Goal: Information Seeking & Learning: Find specific fact

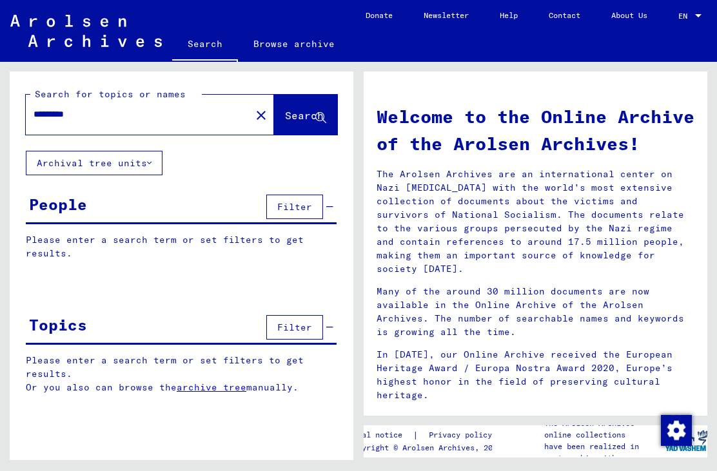
type input "*********"
click at [307, 122] on span "Search" at bounding box center [304, 115] width 39 height 13
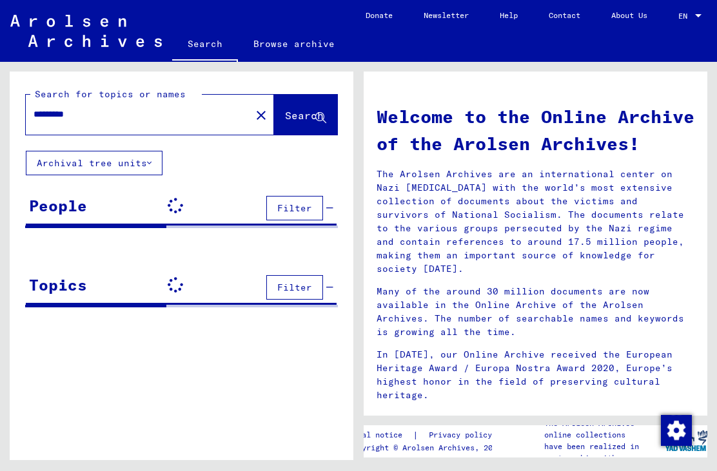
click at [308, 110] on span "Search" at bounding box center [304, 115] width 39 height 13
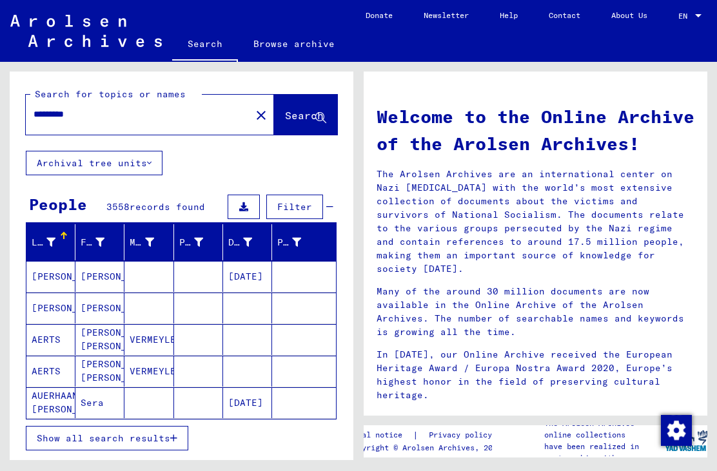
scroll to position [30, 0]
click at [132, 433] on span "Show all search results" at bounding box center [104, 439] width 134 height 12
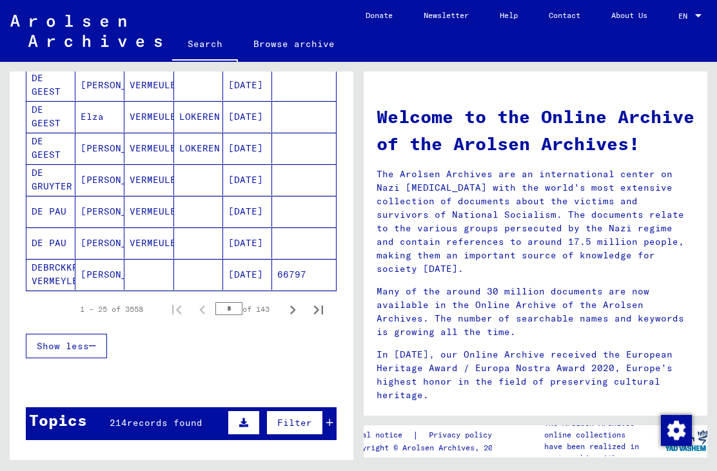
scroll to position [762, 0]
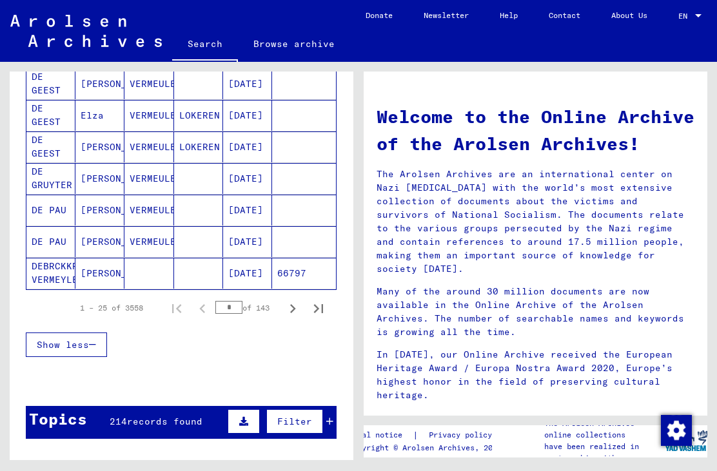
click at [298, 300] on icon "Next page" at bounding box center [293, 309] width 18 height 18
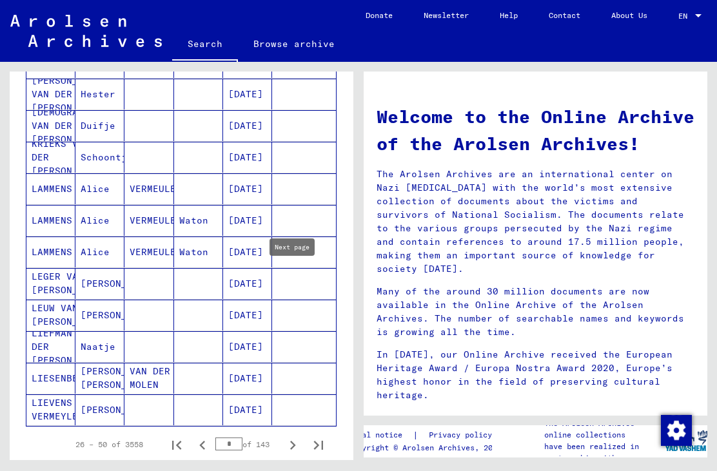
scroll to position [637, 0]
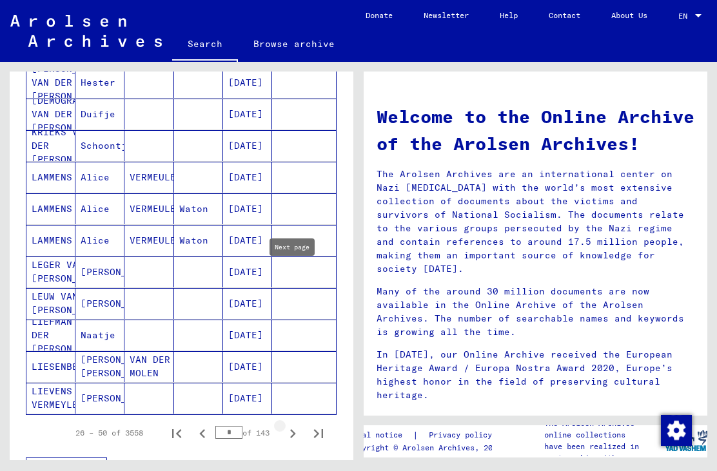
click at [305, 421] on button "Next page" at bounding box center [293, 434] width 26 height 26
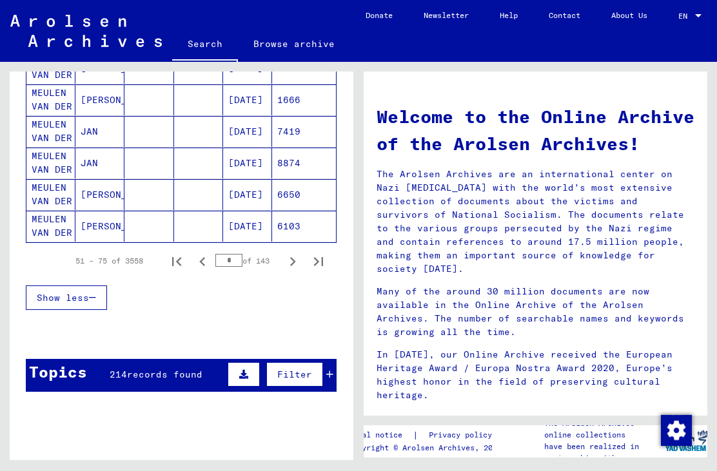
scroll to position [821, 0]
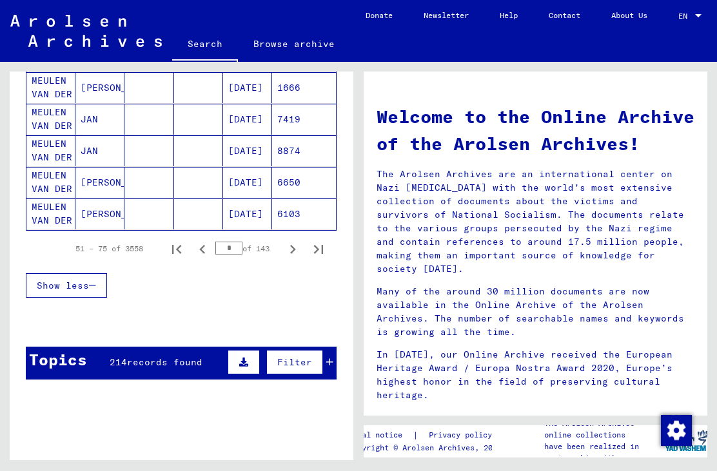
click at [300, 241] on icon "Next page" at bounding box center [293, 250] width 18 height 18
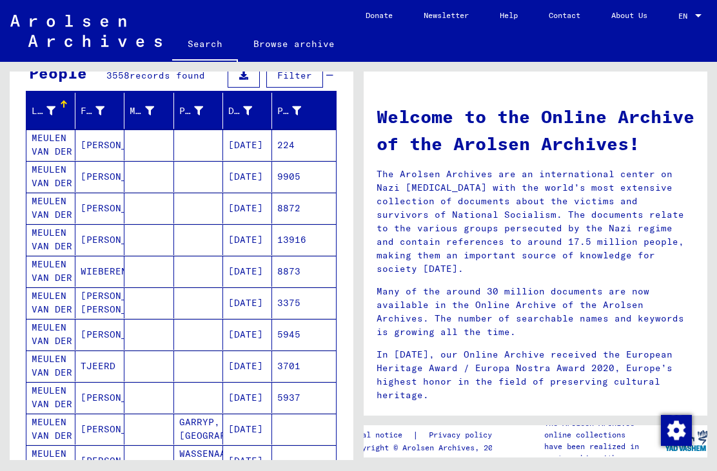
scroll to position [130, 0]
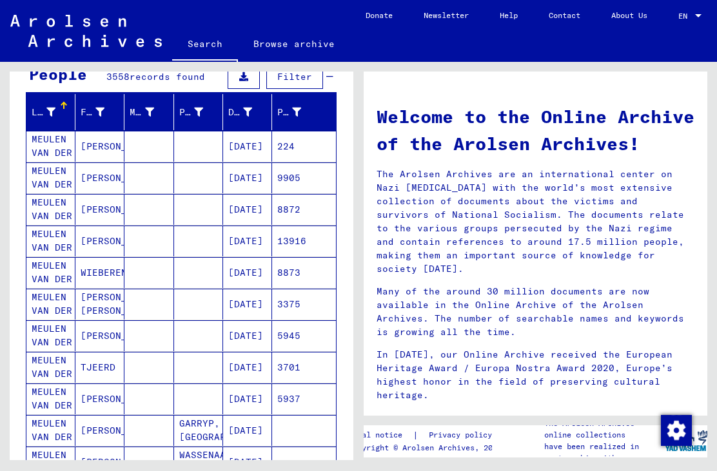
click at [106, 131] on mat-cell "[PERSON_NAME]" at bounding box center [99, 146] width 49 height 31
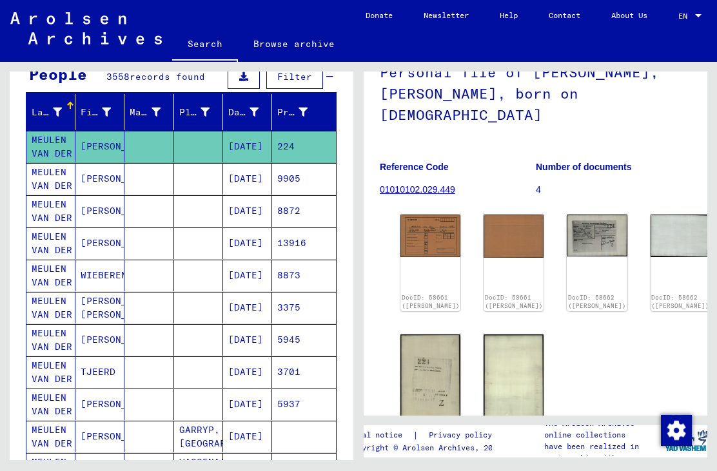
scroll to position [106, 0]
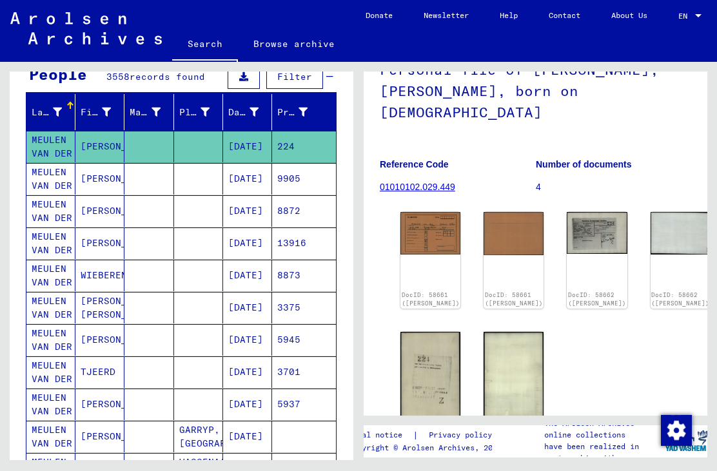
click at [410, 212] on img at bounding box center [431, 233] width 60 height 43
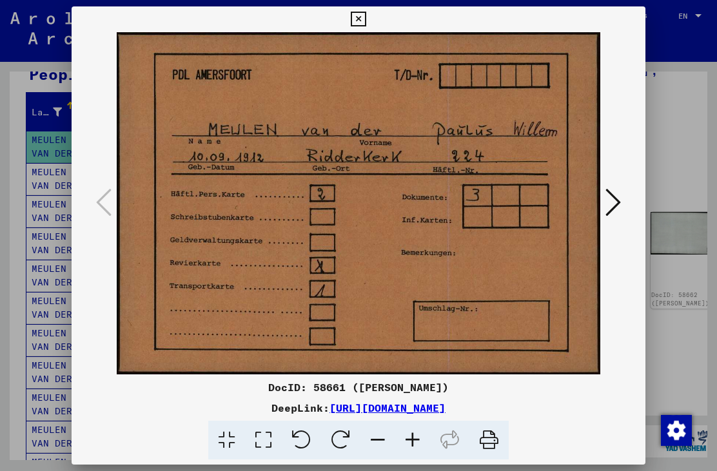
click at [366, 21] on icon at bounding box center [358, 19] width 15 height 15
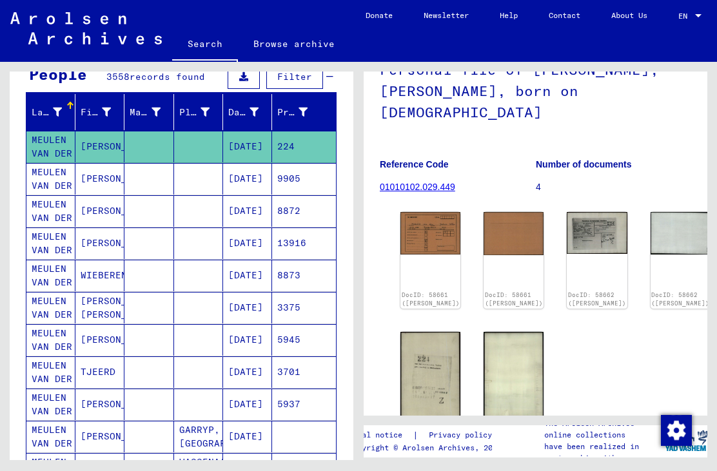
click at [567, 212] on img at bounding box center [597, 233] width 60 height 42
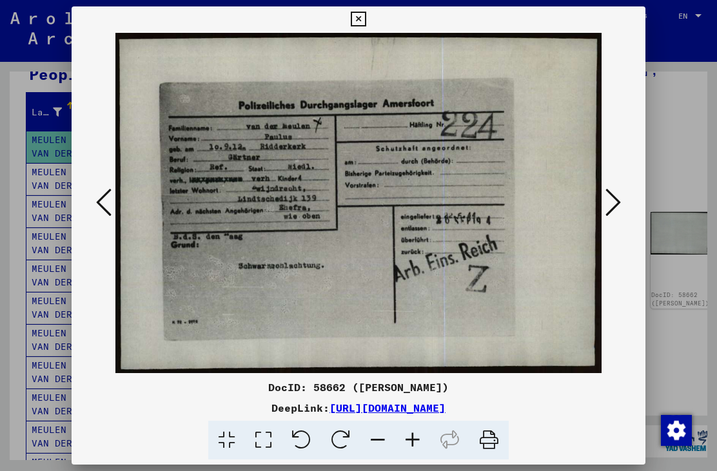
click at [366, 18] on icon at bounding box center [358, 19] width 15 height 15
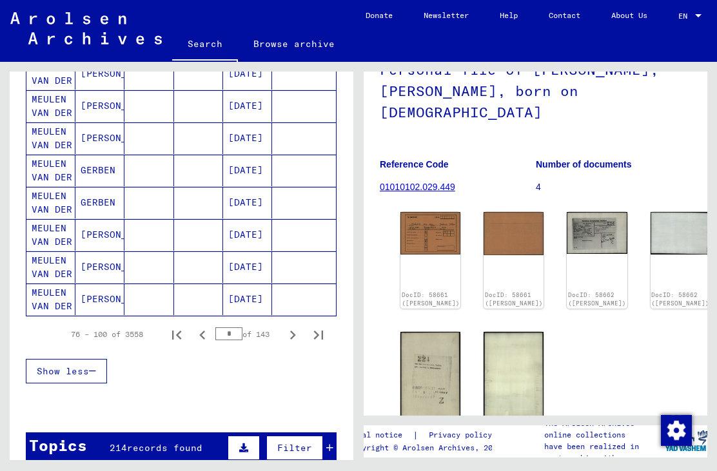
scroll to position [759, 0]
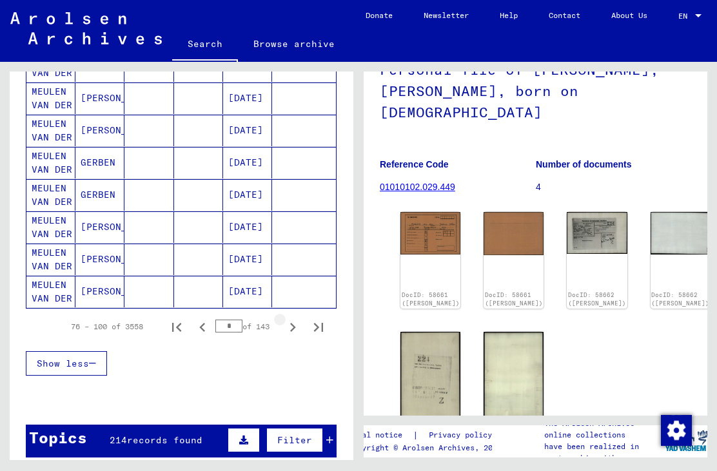
click at [303, 314] on button "Next page" at bounding box center [293, 327] width 26 height 26
click at [307, 314] on button "Last page" at bounding box center [319, 327] width 26 height 26
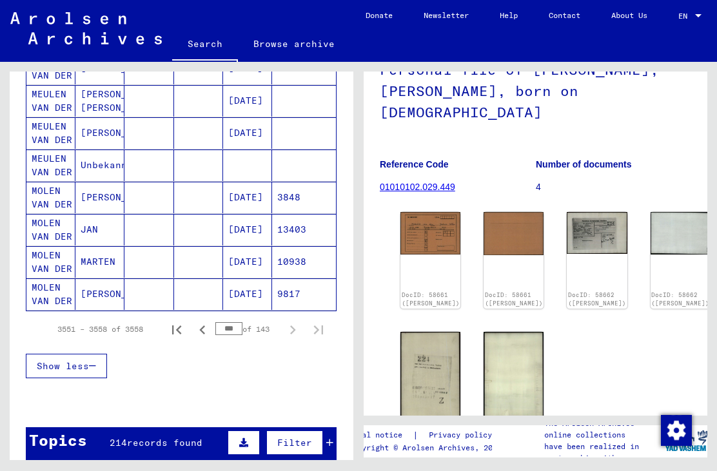
click at [206, 321] on icon "Previous page" at bounding box center [202, 330] width 18 height 18
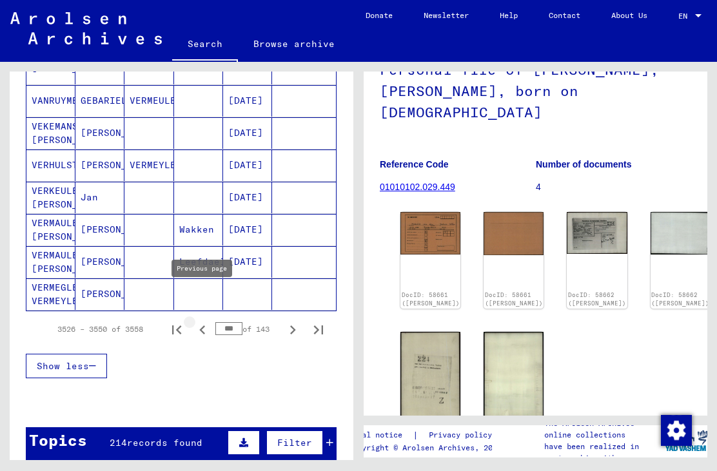
click at [211, 321] on icon "Previous page" at bounding box center [202, 330] width 18 height 18
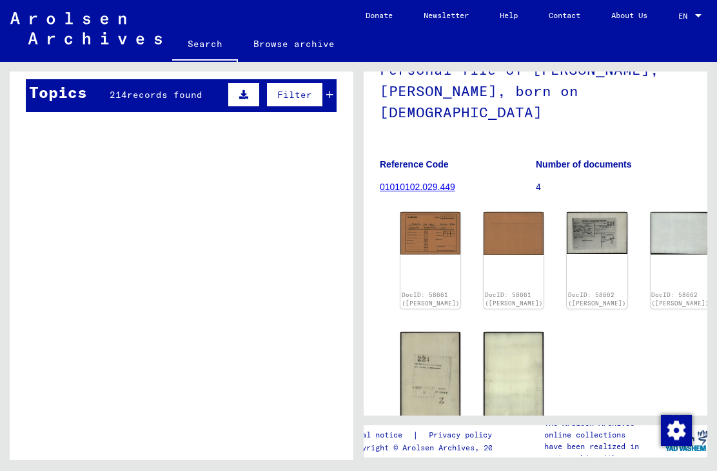
scroll to position [515, 0]
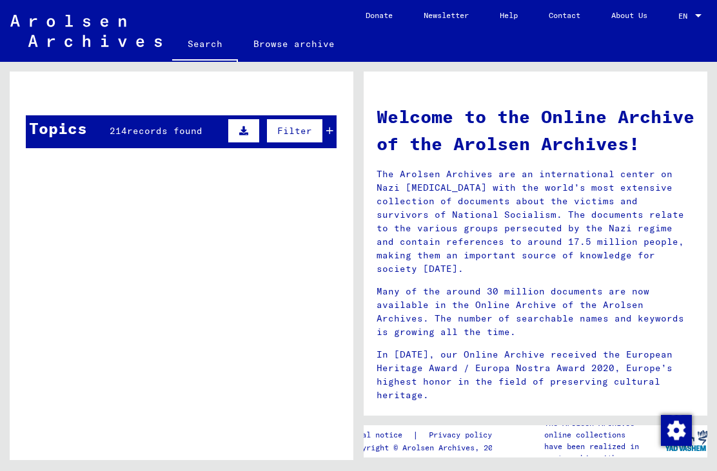
scroll to position [510, 0]
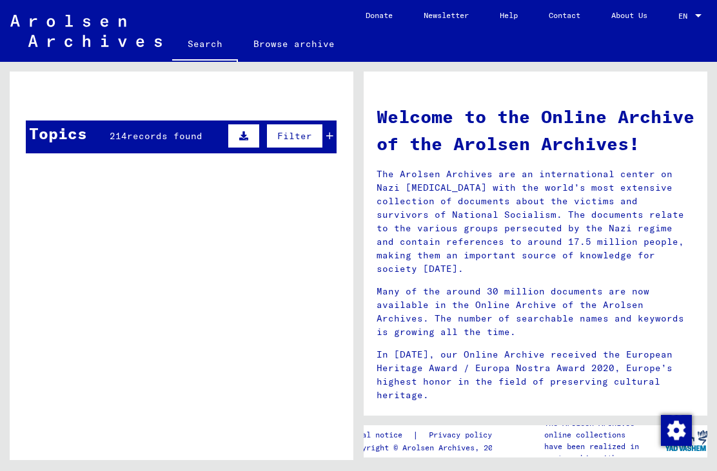
click at [92, 121] on div "Topics 214 records found Filter" at bounding box center [181, 137] width 311 height 33
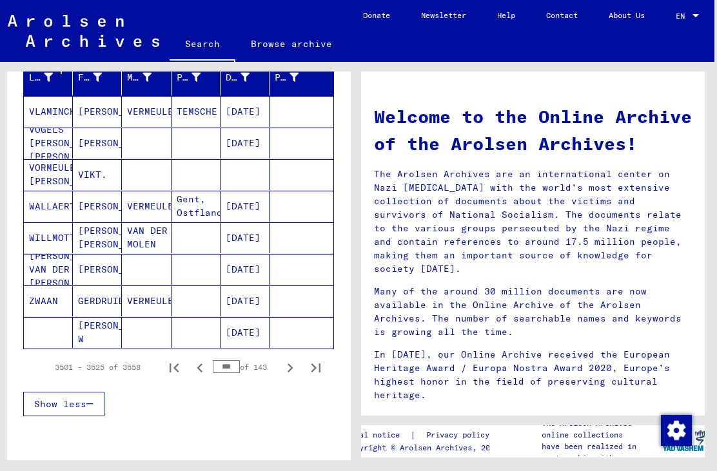
scroll to position [164, 0]
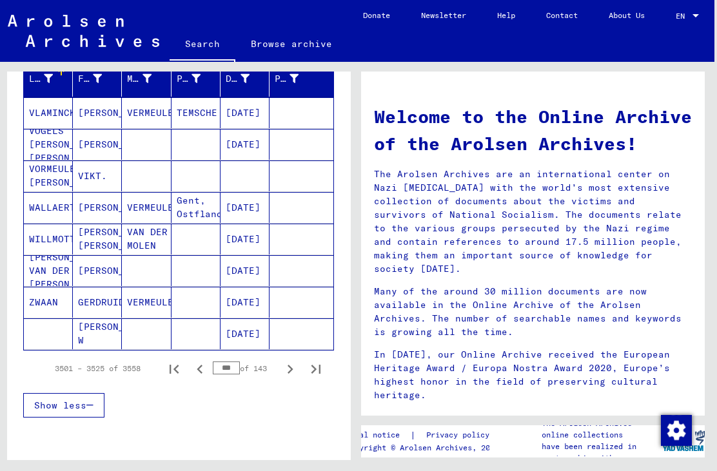
click at [197, 368] on icon "Previous page" at bounding box center [200, 370] width 18 height 18
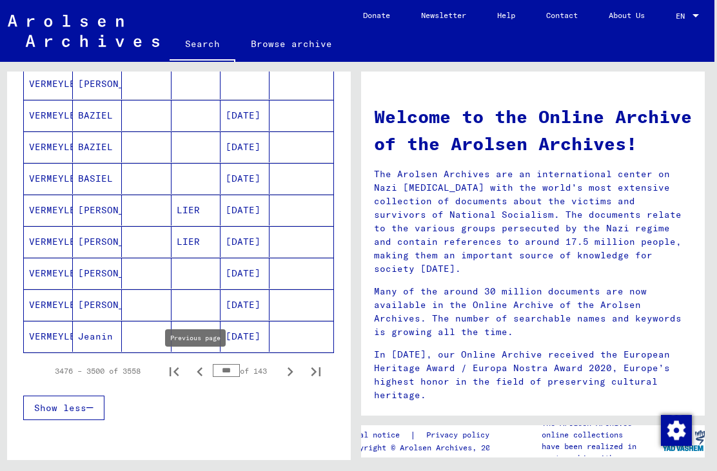
scroll to position [690, 0]
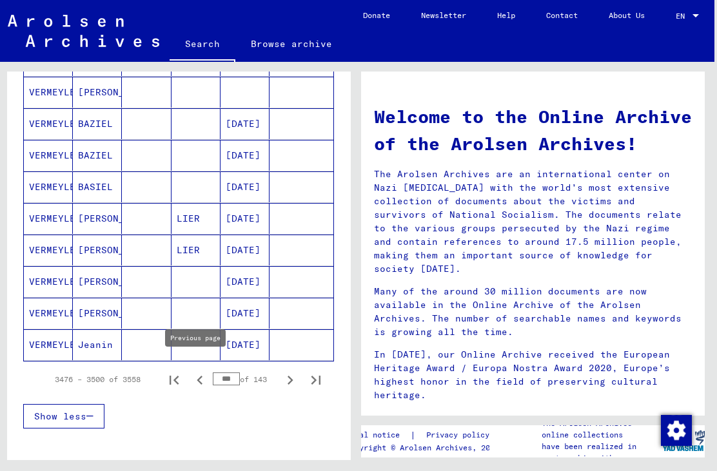
click at [200, 378] on icon "Previous page" at bounding box center [200, 380] width 18 height 18
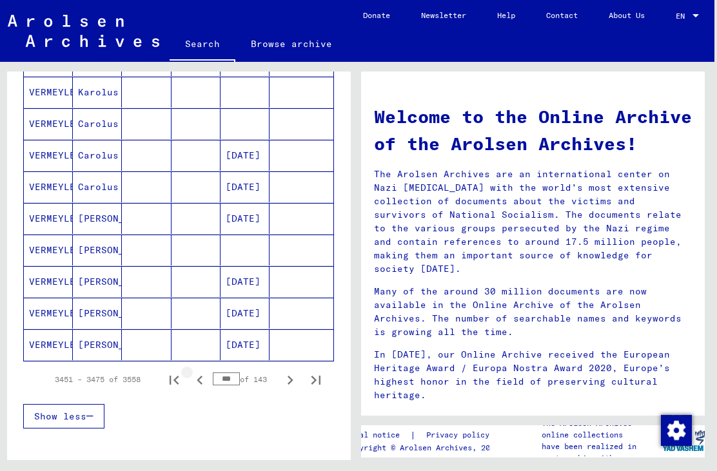
click at [200, 381] on icon "Previous page" at bounding box center [200, 380] width 18 height 18
click at [203, 379] on icon "Previous page" at bounding box center [200, 380] width 18 height 18
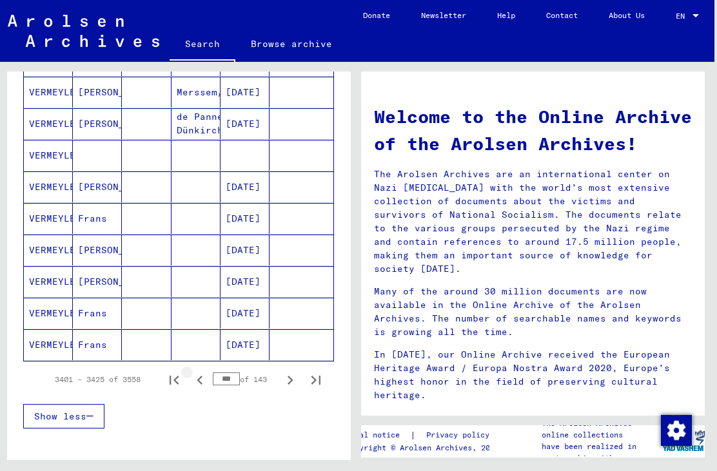
click at [201, 381] on icon "Previous page" at bounding box center [200, 380] width 18 height 18
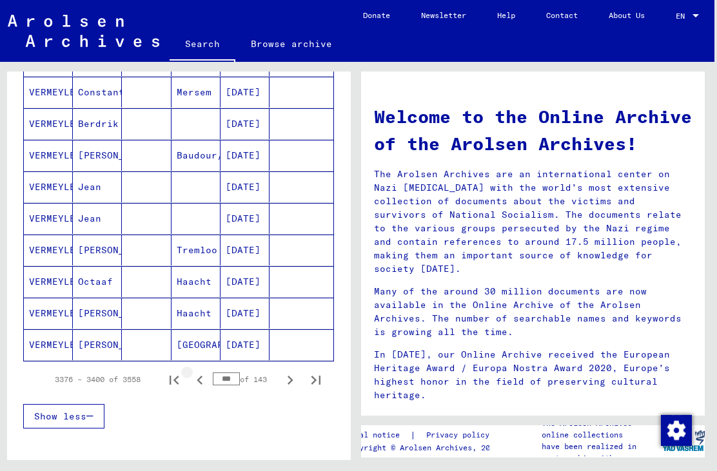
click at [203, 380] on icon "Previous page" at bounding box center [200, 380] width 18 height 18
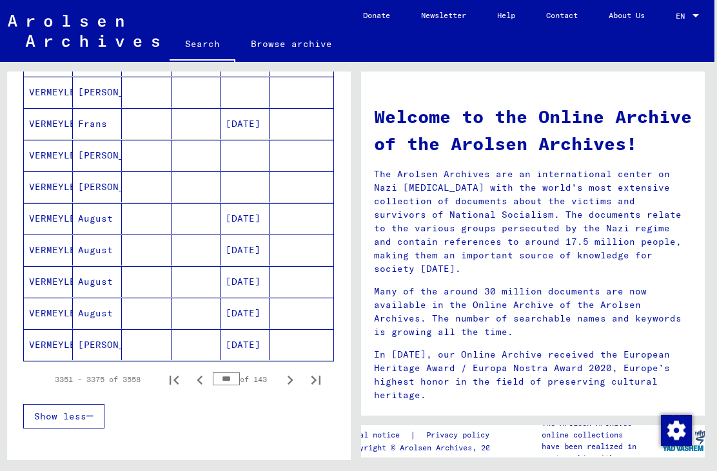
click at [205, 381] on button "Previous page" at bounding box center [200, 380] width 26 height 26
click at [205, 382] on button "Previous page" at bounding box center [200, 380] width 26 height 26
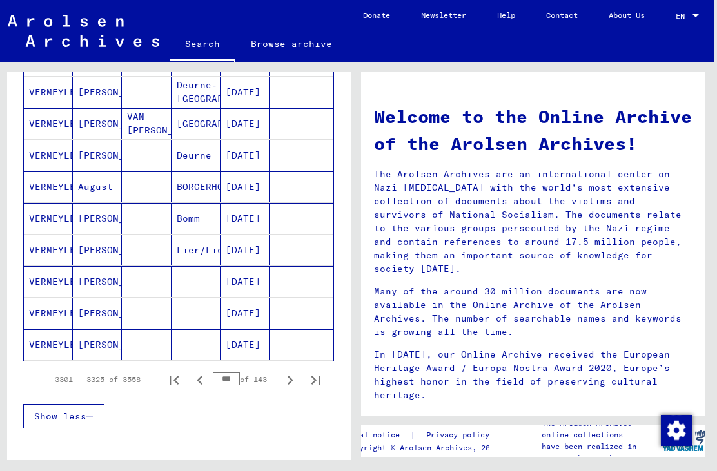
click at [207, 376] on button "Previous page" at bounding box center [200, 380] width 26 height 26
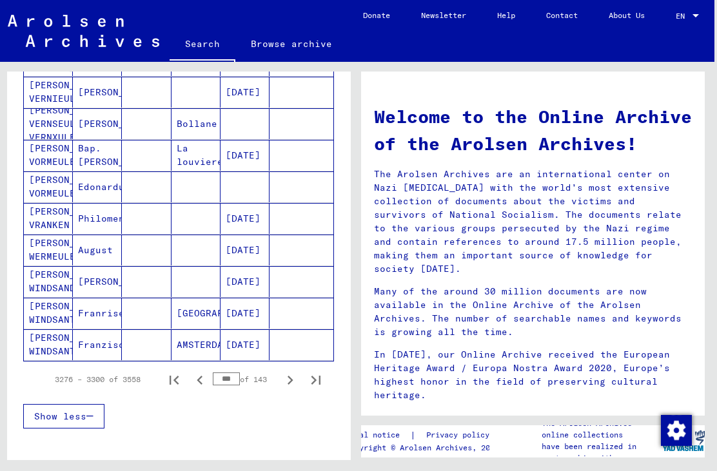
click at [204, 381] on icon "Previous page" at bounding box center [200, 380] width 18 height 18
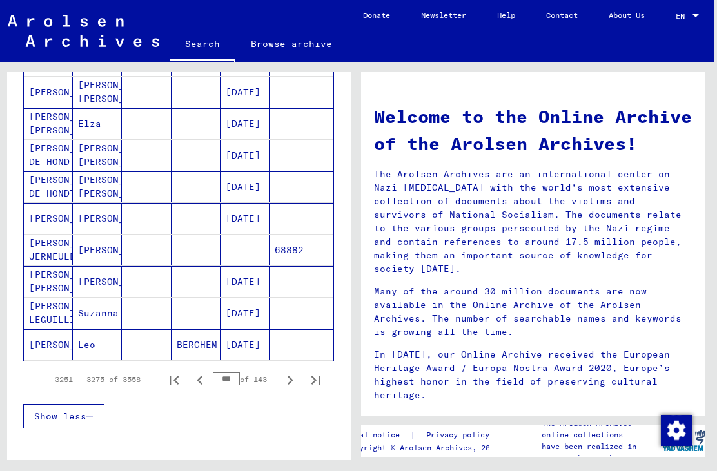
click at [205, 377] on button "Previous page" at bounding box center [200, 380] width 26 height 26
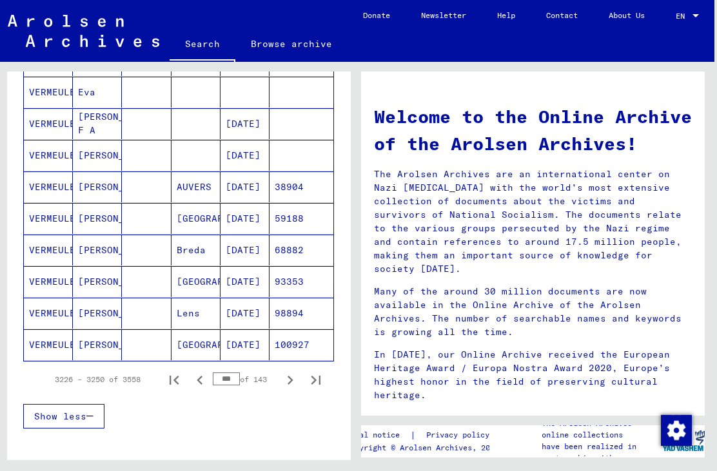
click at [295, 381] on button "Next page" at bounding box center [290, 380] width 26 height 26
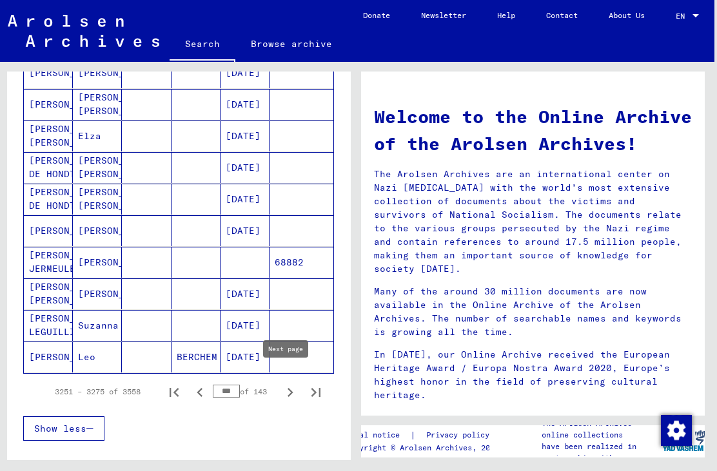
scroll to position [677, 0]
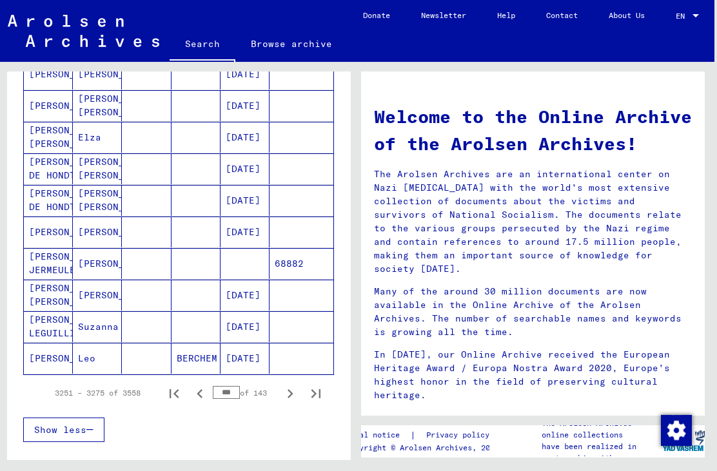
click at [201, 391] on icon "Previous page" at bounding box center [200, 394] width 18 height 18
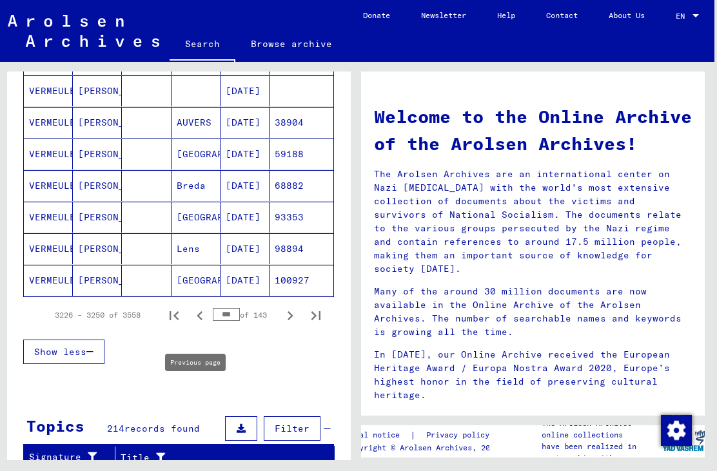
scroll to position [755, 0]
click at [206, 313] on button "Previous page" at bounding box center [200, 315] width 26 height 26
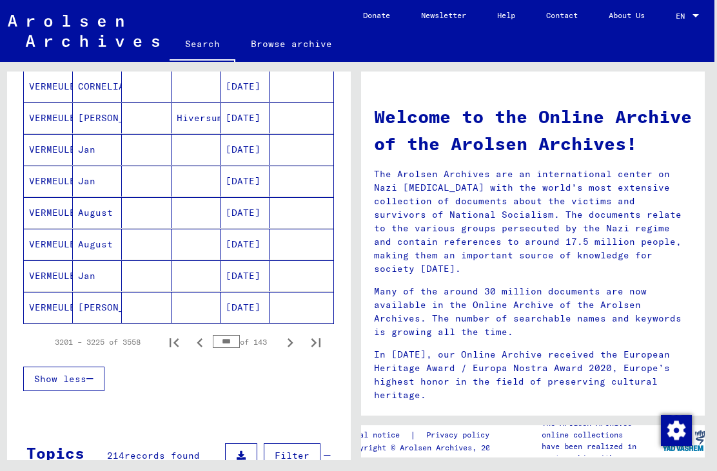
scroll to position [735, 0]
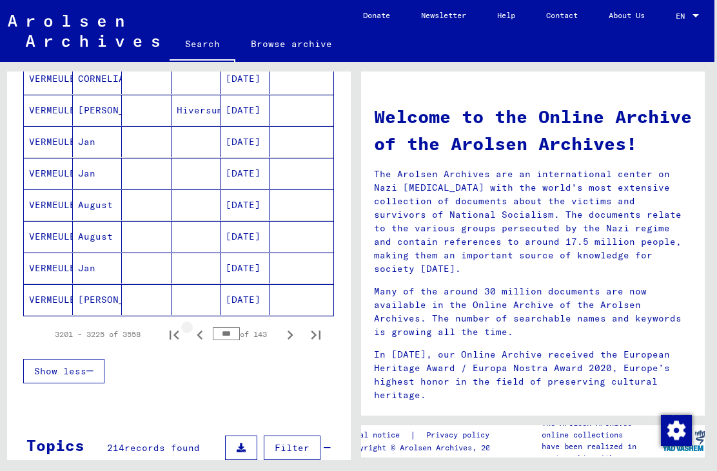
click at [205, 333] on button "Previous page" at bounding box center [200, 335] width 26 height 26
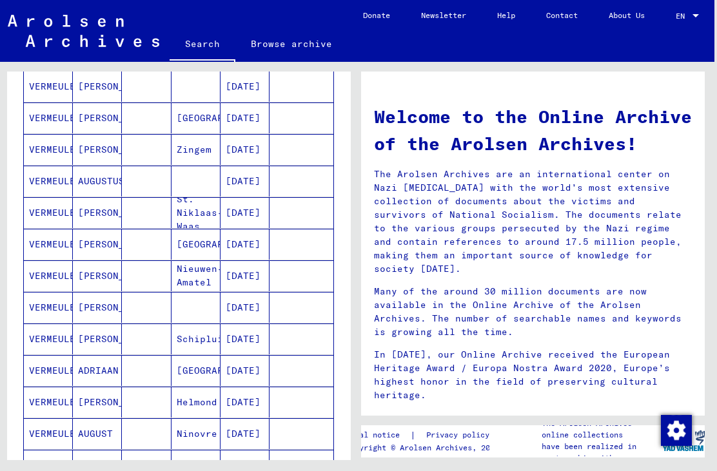
scroll to position [379, 0]
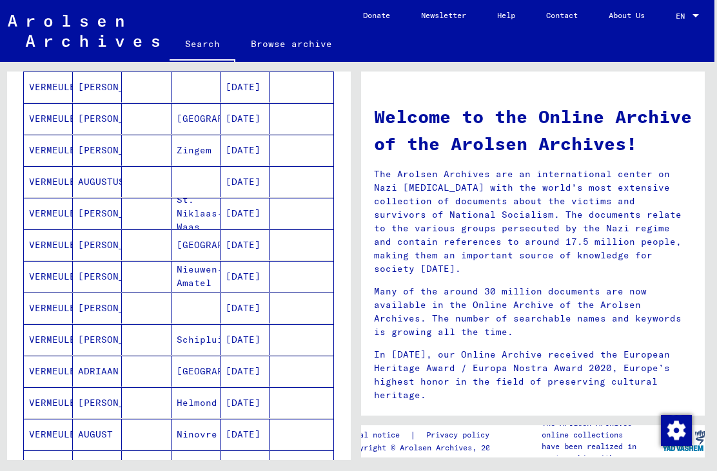
click at [248, 311] on mat-cell "[DATE]" at bounding box center [245, 308] width 49 height 31
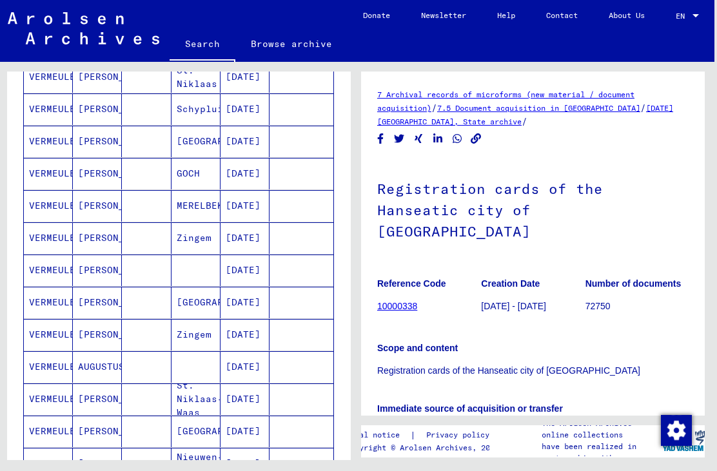
scroll to position [199, 0]
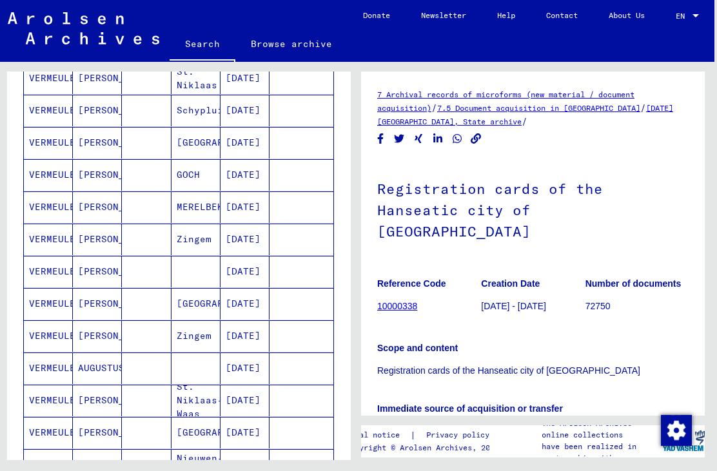
click at [250, 179] on mat-cell "[DATE]" at bounding box center [245, 175] width 49 height 32
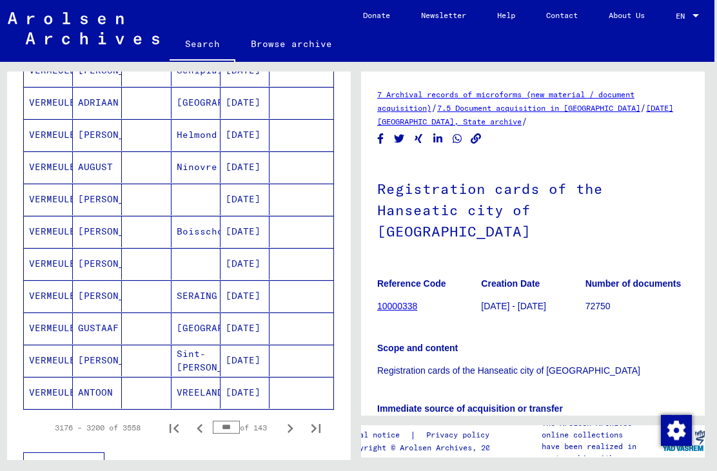
scroll to position [685, 0]
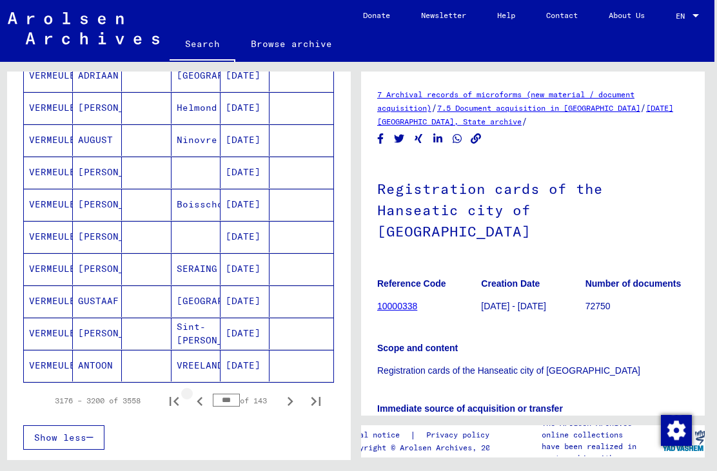
click at [201, 401] on icon "Previous page" at bounding box center [200, 402] width 18 height 18
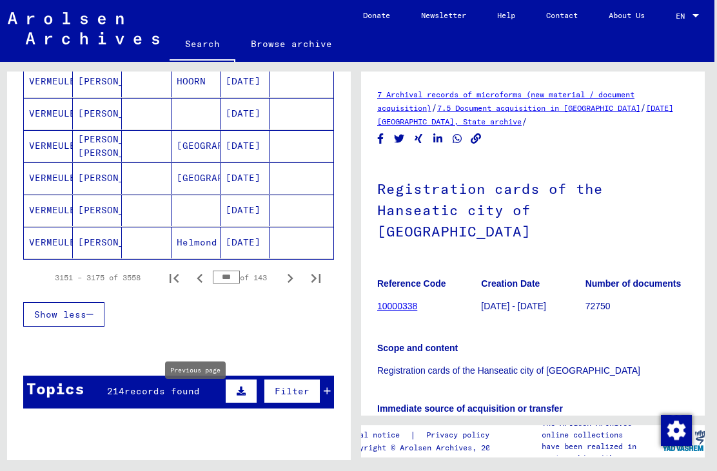
scroll to position [810, 0]
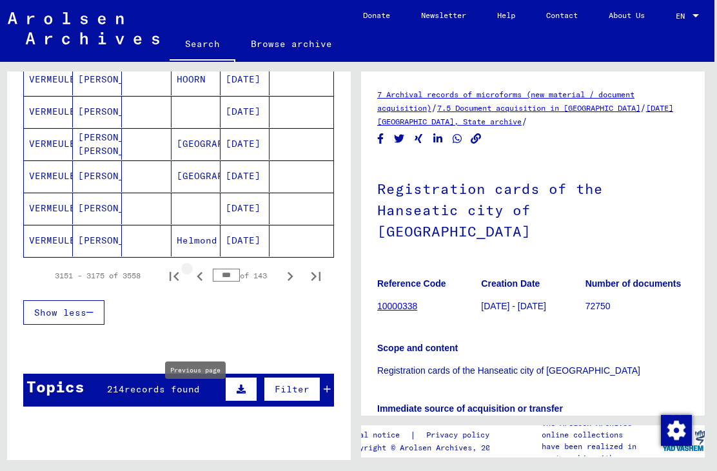
click at [205, 275] on button "Previous page" at bounding box center [200, 276] width 26 height 26
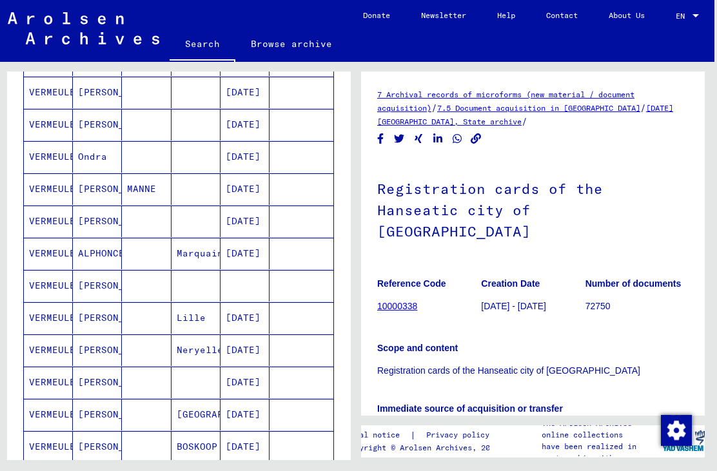
scroll to position [602, 0]
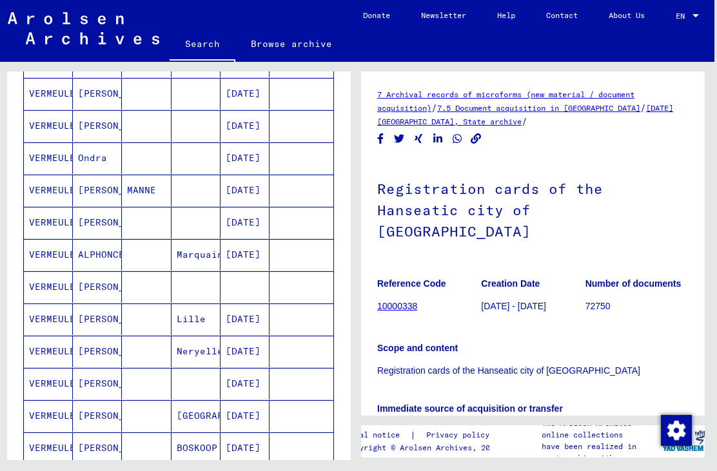
click at [246, 223] on mat-cell "[DATE]" at bounding box center [245, 223] width 49 height 32
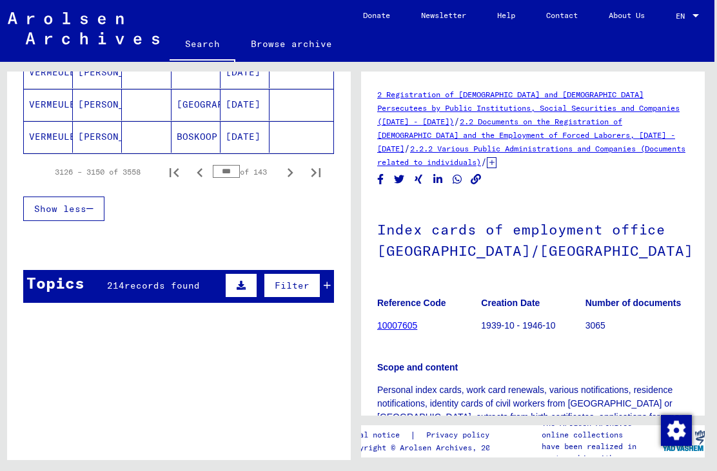
scroll to position [924, 0]
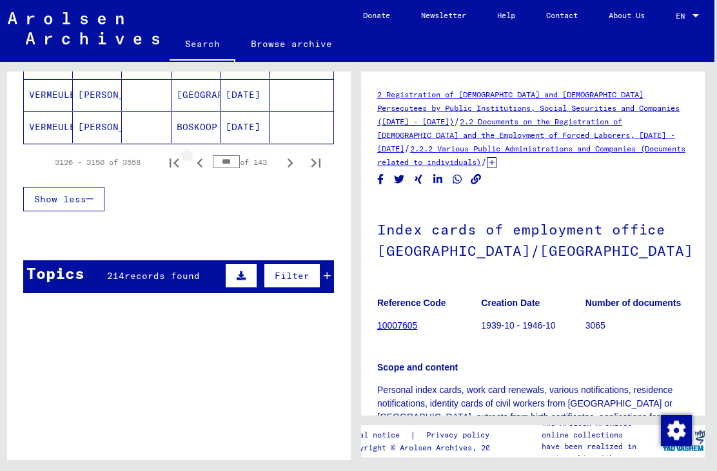
click at [201, 166] on icon "Previous page" at bounding box center [200, 163] width 18 height 18
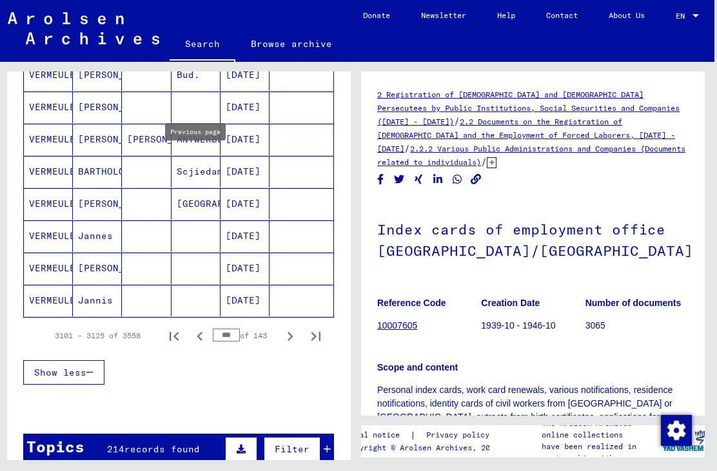
scroll to position [765, 0]
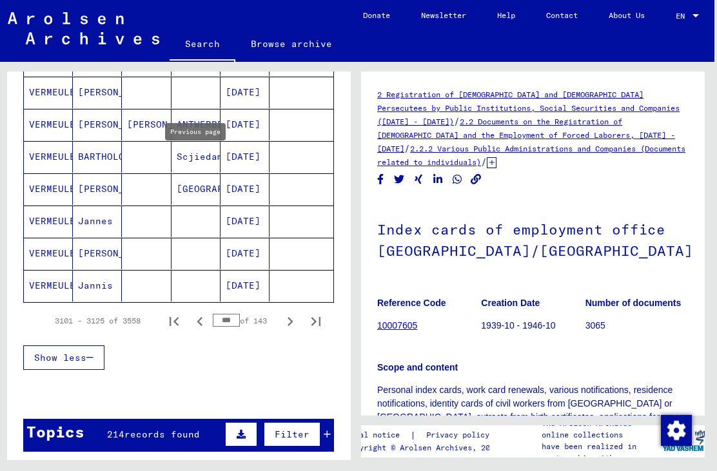
click at [201, 322] on icon "Previous page" at bounding box center [200, 322] width 18 height 18
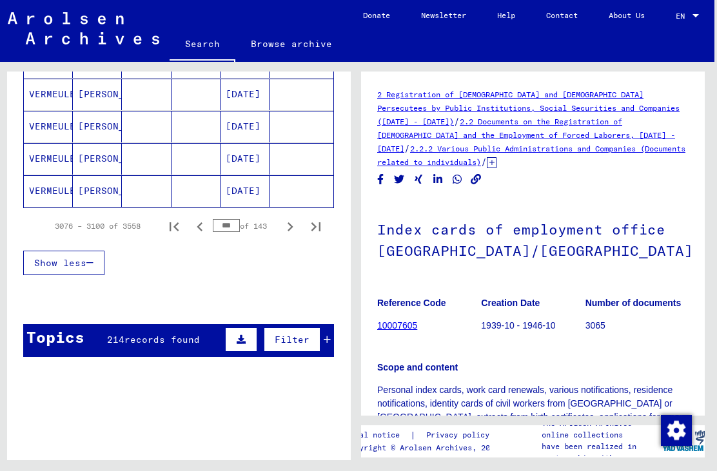
scroll to position [877, 0]
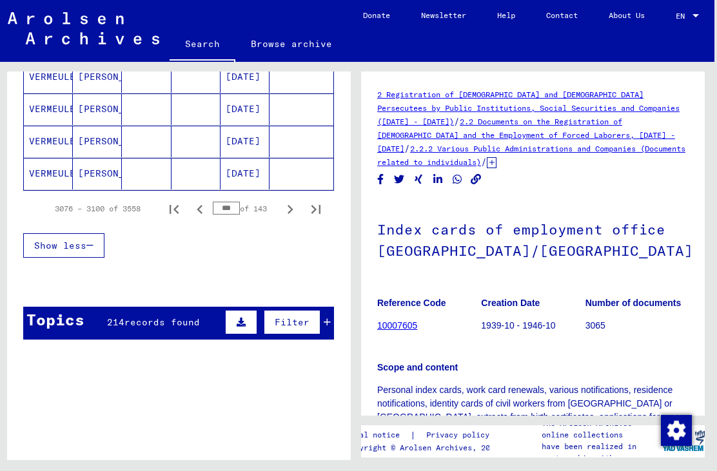
click at [199, 214] on icon "Previous page" at bounding box center [200, 210] width 18 height 18
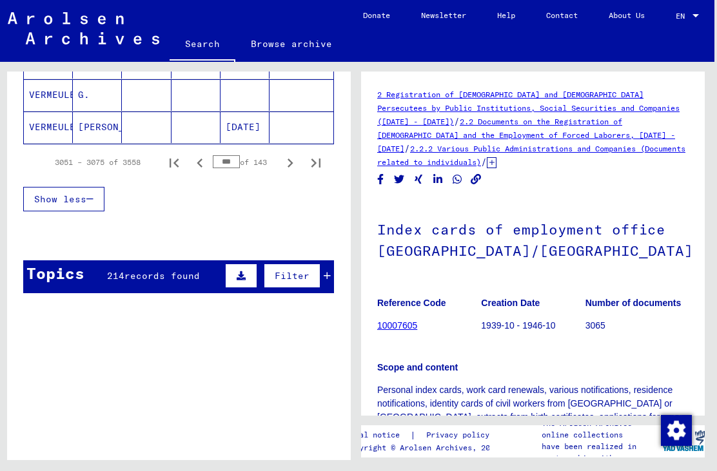
scroll to position [924, 0]
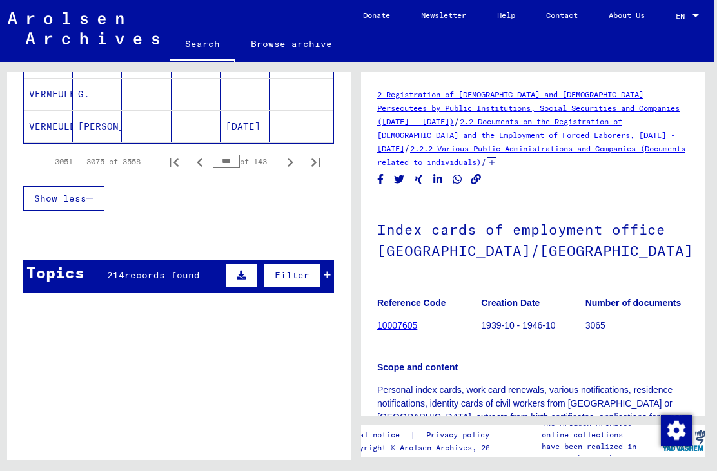
click at [204, 164] on icon "Previous page" at bounding box center [200, 162] width 18 height 18
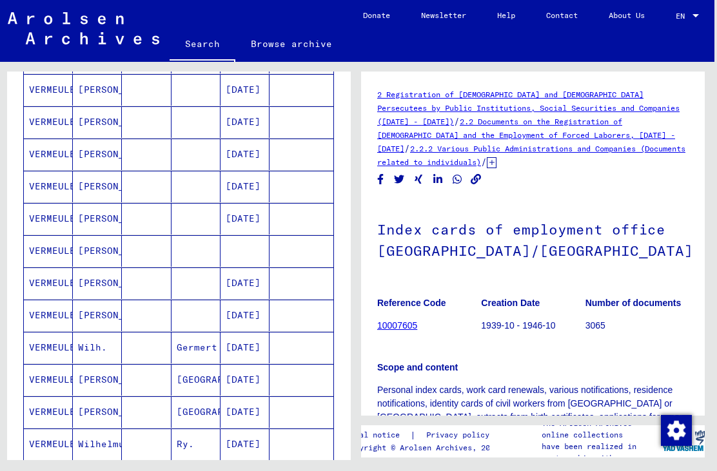
scroll to position [218, 0]
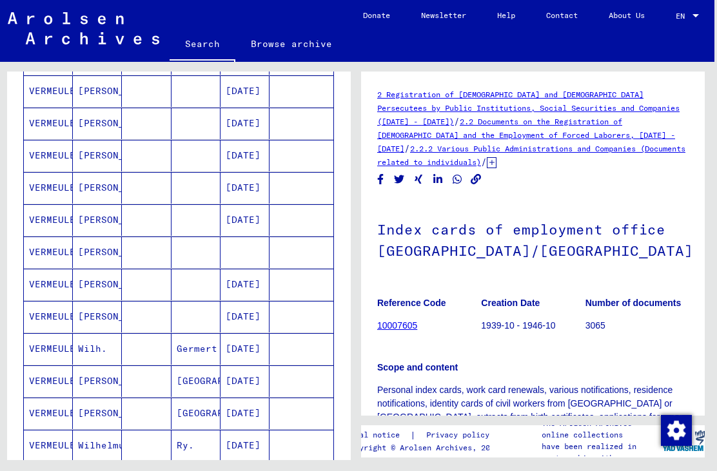
click at [97, 153] on mat-cell "[PERSON_NAME]" at bounding box center [97, 156] width 49 height 32
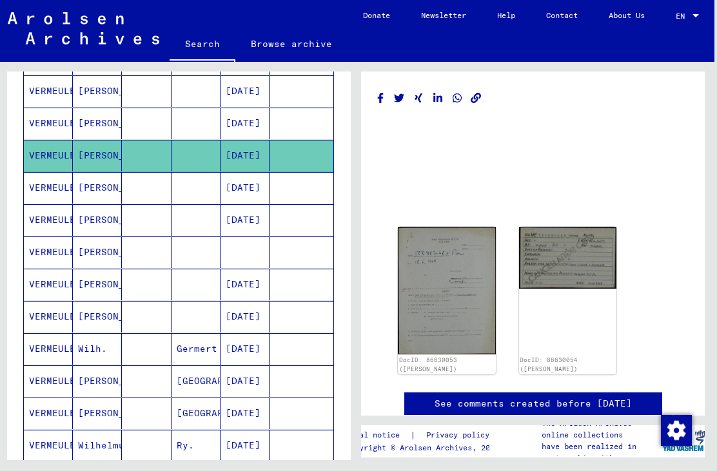
click at [450, 279] on img at bounding box center [447, 291] width 98 height 128
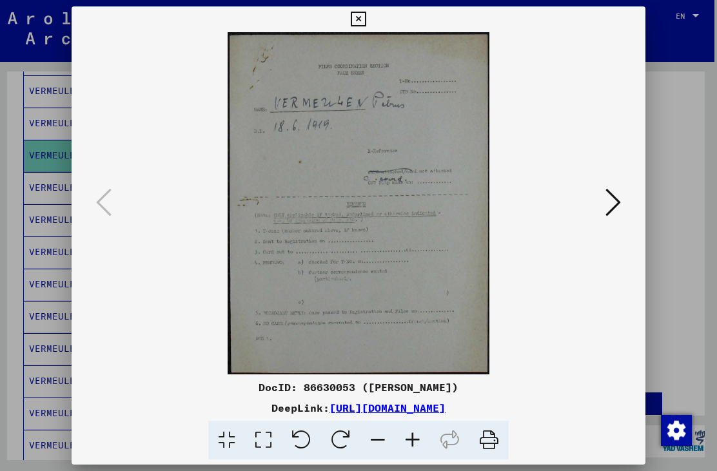
click at [370, 21] on button at bounding box center [358, 19] width 23 height 26
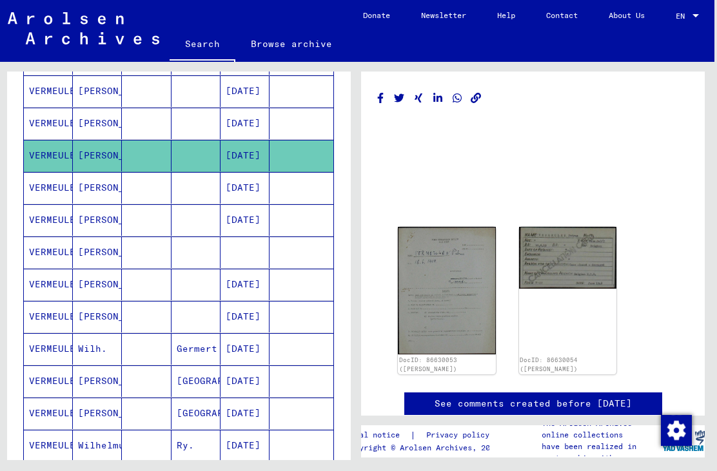
click at [564, 257] on img at bounding box center [568, 258] width 98 height 62
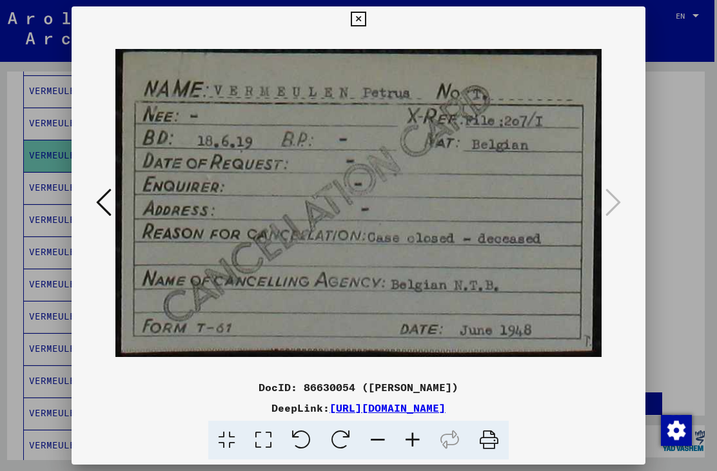
click at [370, 17] on button at bounding box center [358, 19] width 23 height 26
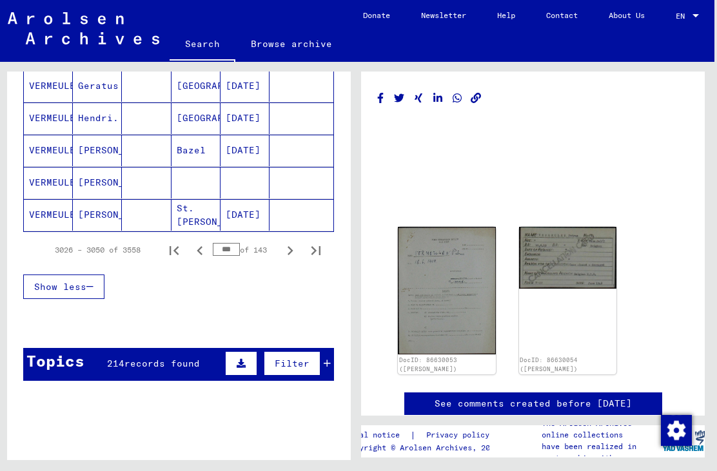
scroll to position [877, 0]
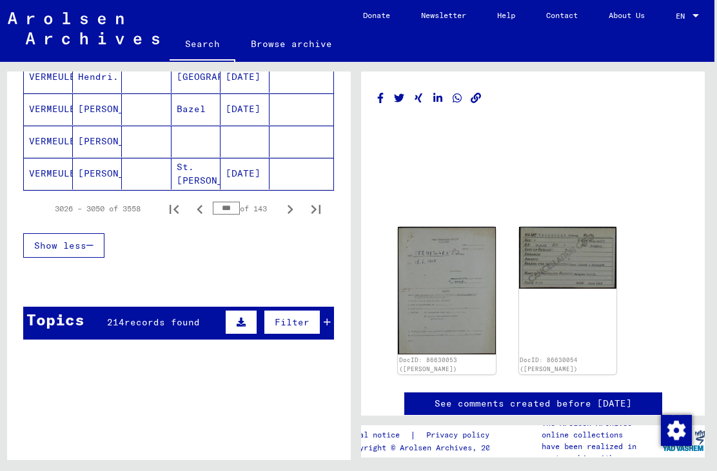
click at [203, 211] on icon "Previous page" at bounding box center [200, 210] width 18 height 18
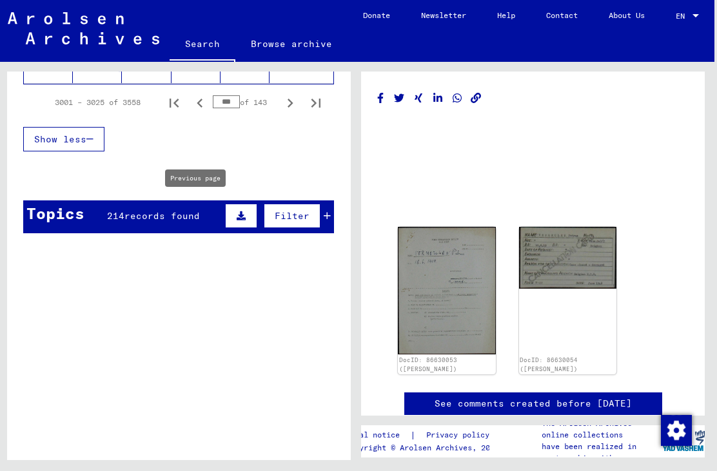
scroll to position [974, 0]
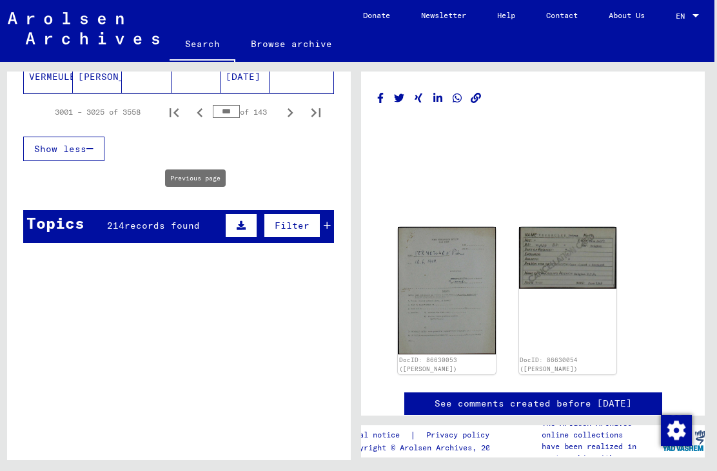
click at [203, 113] on icon "Previous page" at bounding box center [200, 113] width 18 height 18
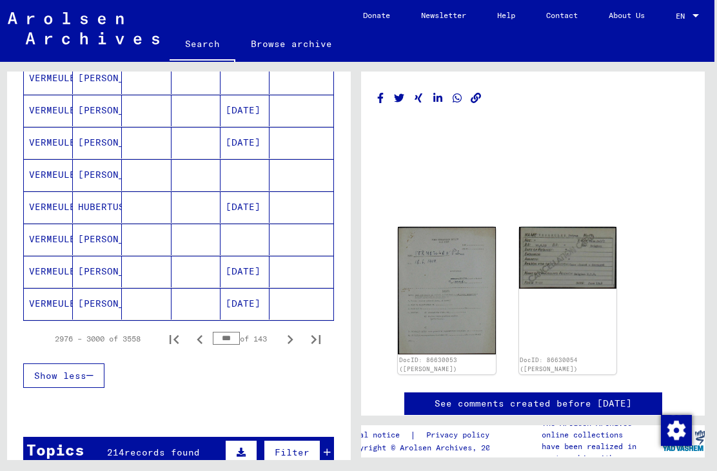
scroll to position [759, 0]
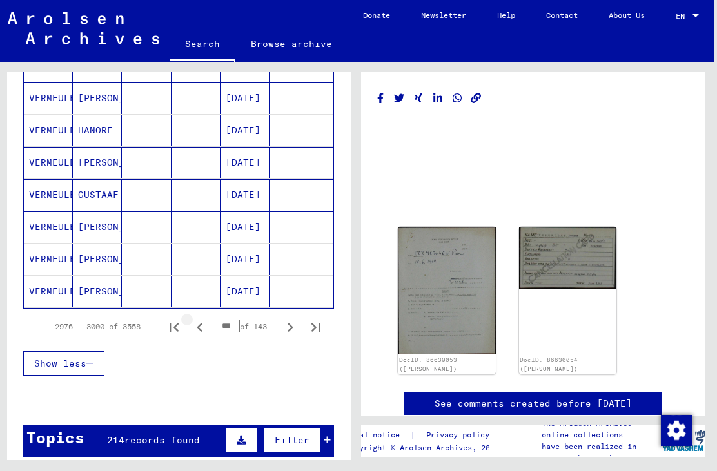
click at [202, 331] on icon "Previous page" at bounding box center [200, 328] width 18 height 18
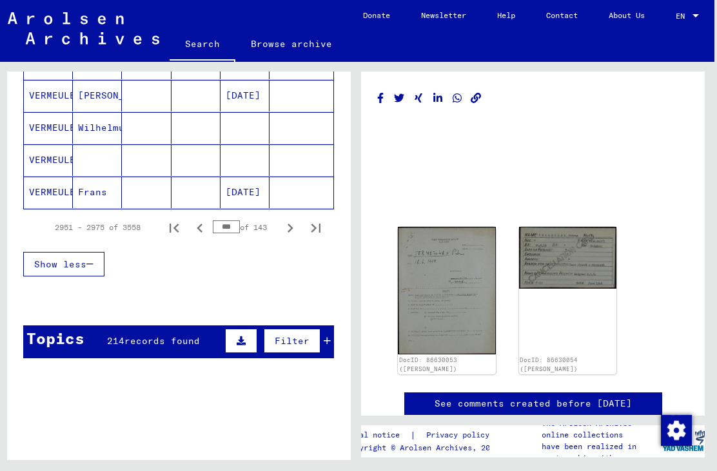
scroll to position [884, 0]
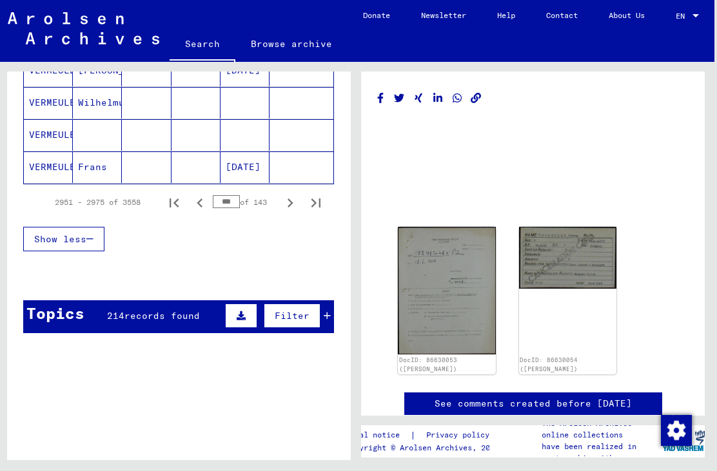
click at [200, 205] on icon "Previous page" at bounding box center [200, 203] width 18 height 18
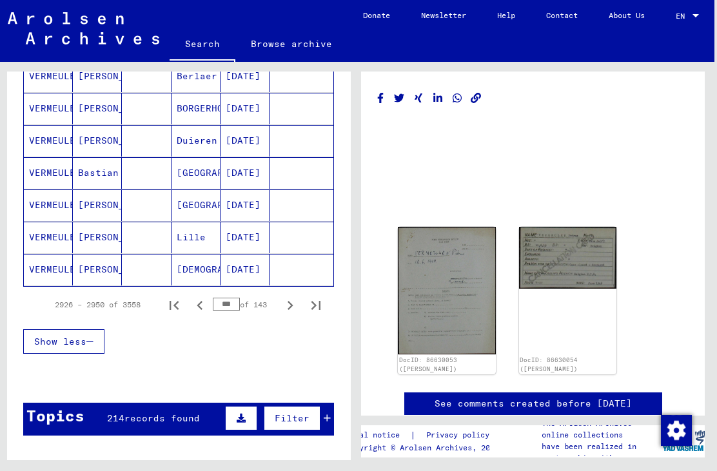
scroll to position [873, 0]
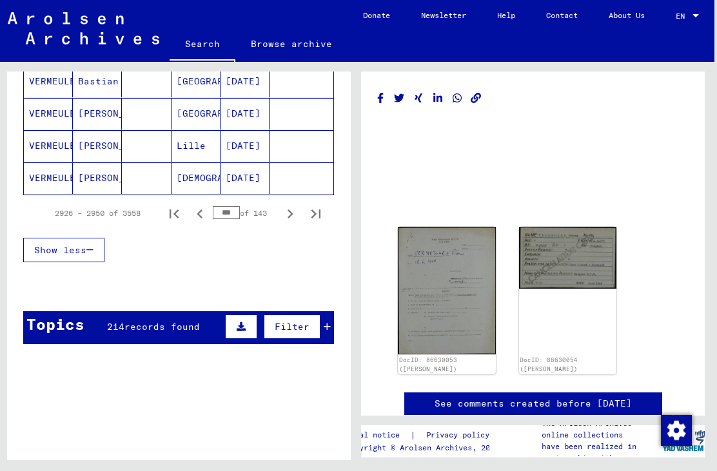
click at [200, 217] on icon "Previous page" at bounding box center [200, 214] width 18 height 18
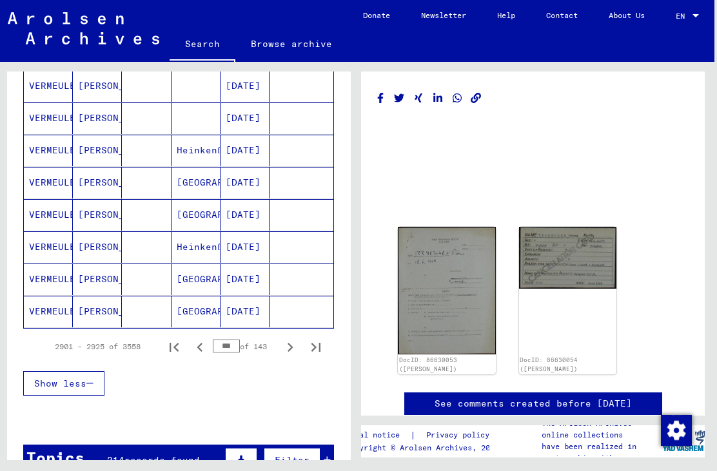
scroll to position [740, 0]
click at [200, 350] on icon "Previous page" at bounding box center [200, 347] width 18 height 18
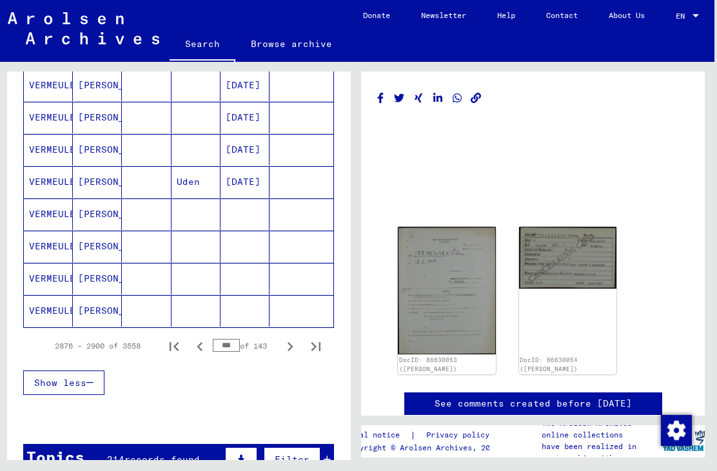
click at [112, 288] on mat-cell "[PERSON_NAME]" at bounding box center [97, 279] width 49 height 32
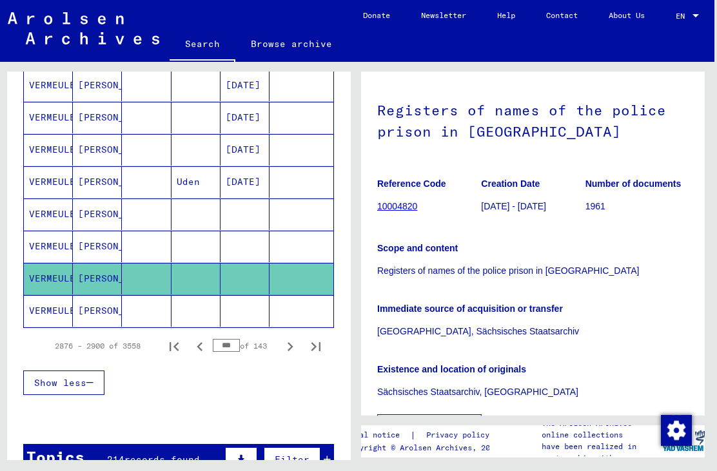
scroll to position [38, 0]
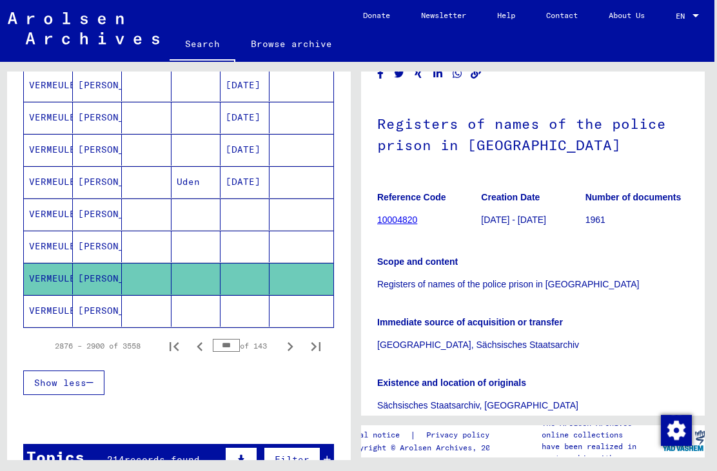
click at [101, 183] on mat-cell "[PERSON_NAME]" at bounding box center [97, 182] width 49 height 32
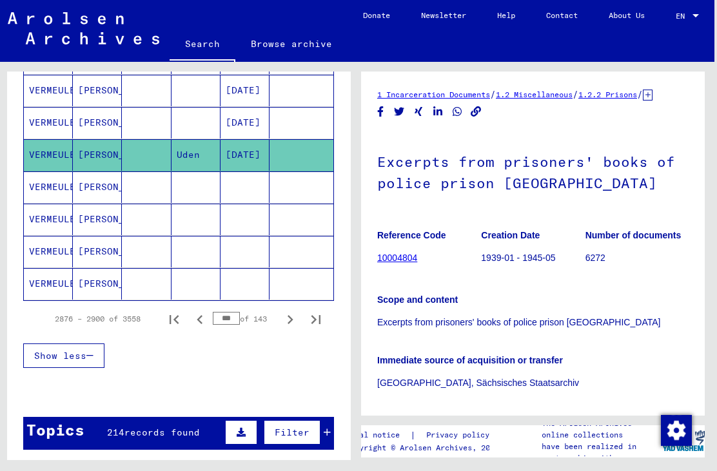
scroll to position [770, 0]
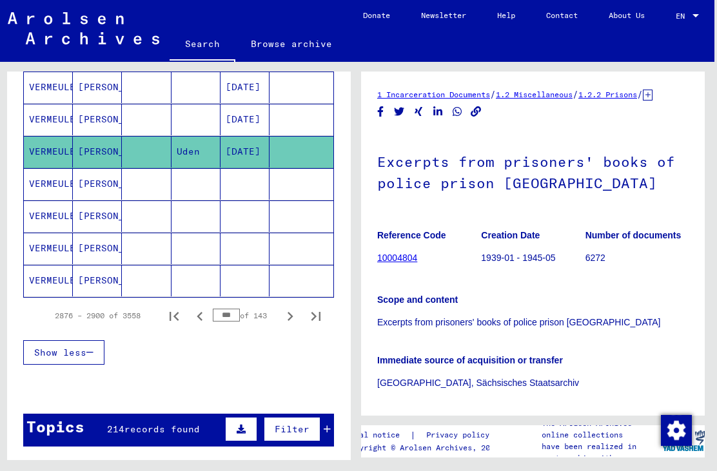
click at [204, 320] on icon "Previous page" at bounding box center [200, 317] width 18 height 18
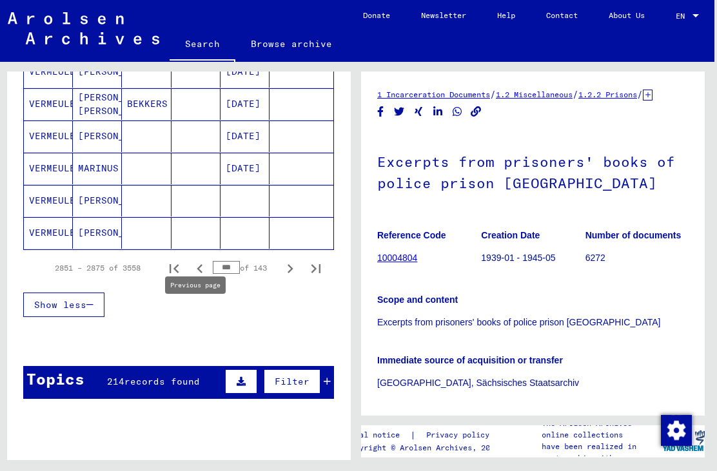
scroll to position [839, 0]
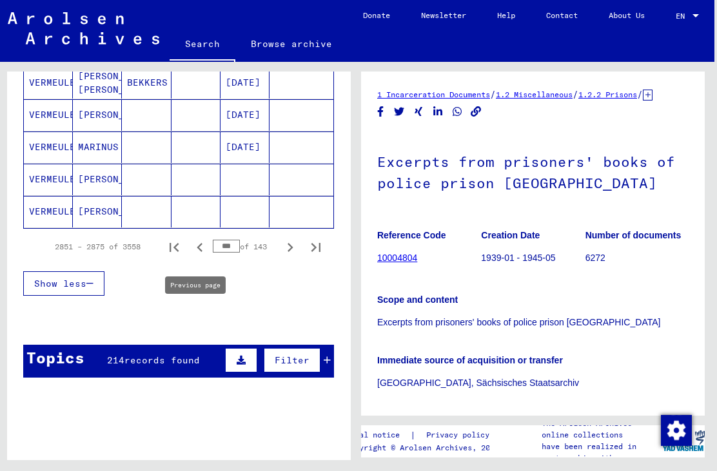
click at [201, 244] on icon "Previous page" at bounding box center [200, 248] width 18 height 18
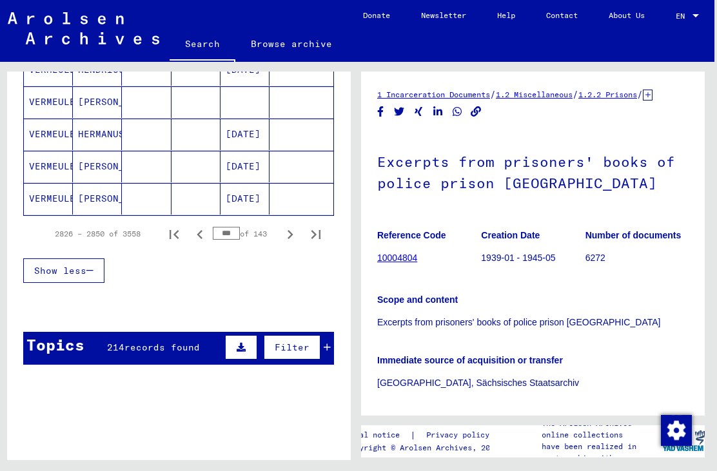
scroll to position [893, 0]
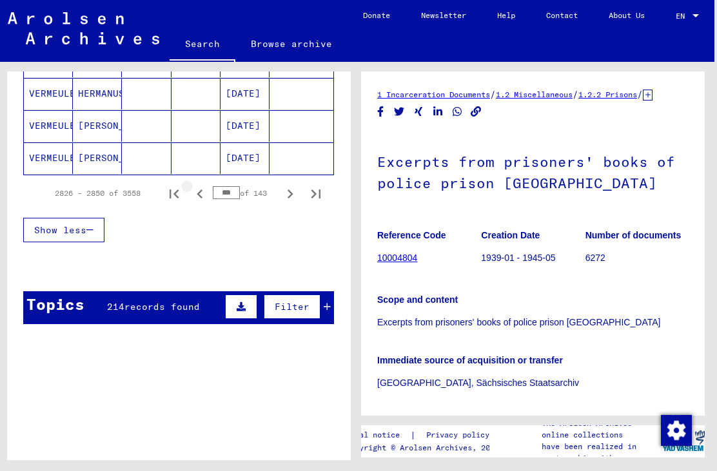
click at [200, 193] on icon "Previous page" at bounding box center [200, 194] width 18 height 18
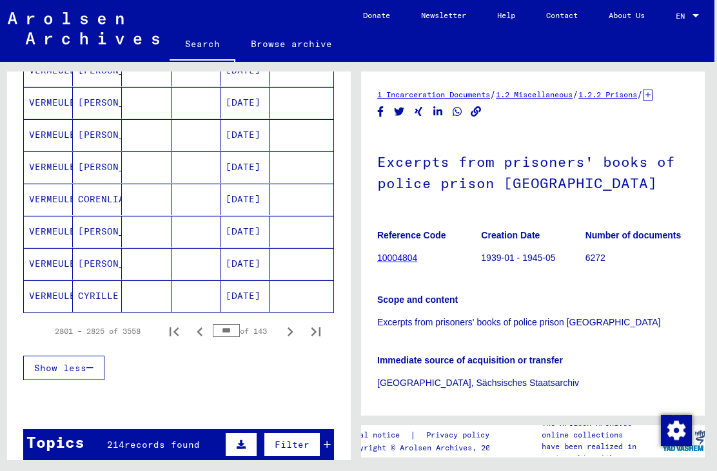
scroll to position [758, 0]
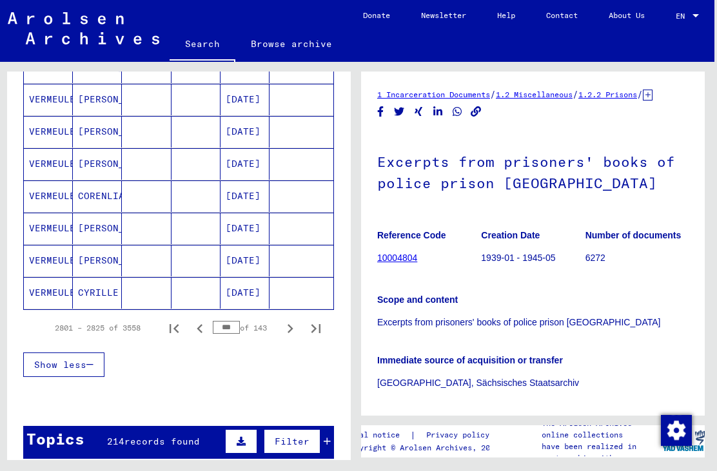
click at [203, 328] on icon "Previous page" at bounding box center [200, 329] width 18 height 18
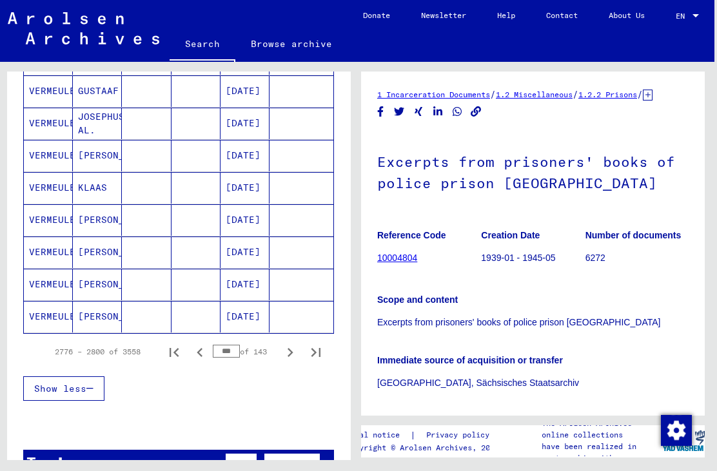
scroll to position [739, 0]
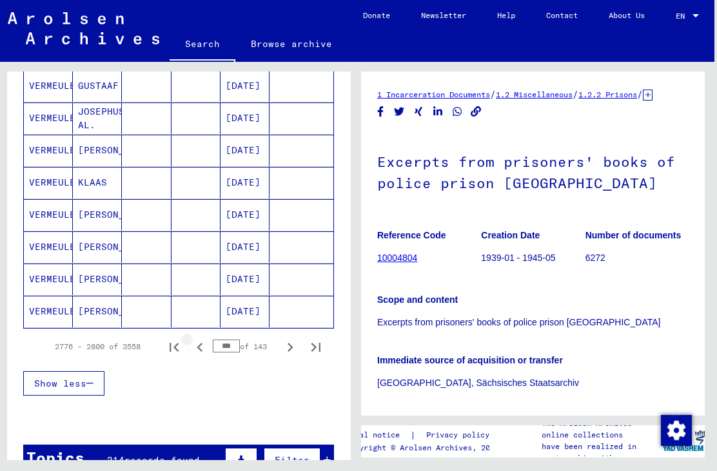
click at [203, 346] on icon "Previous page" at bounding box center [200, 348] width 18 height 18
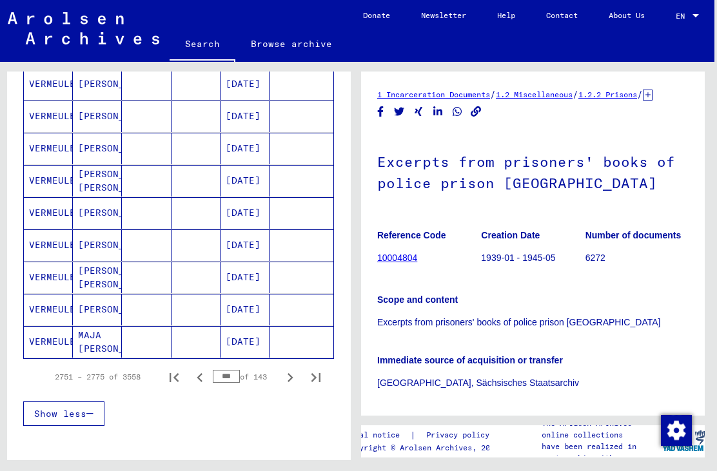
scroll to position [721, 0]
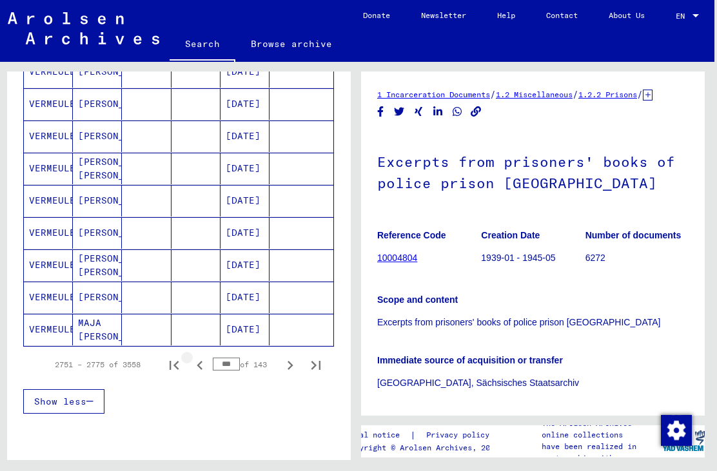
click at [204, 363] on icon "Previous page" at bounding box center [200, 366] width 18 height 18
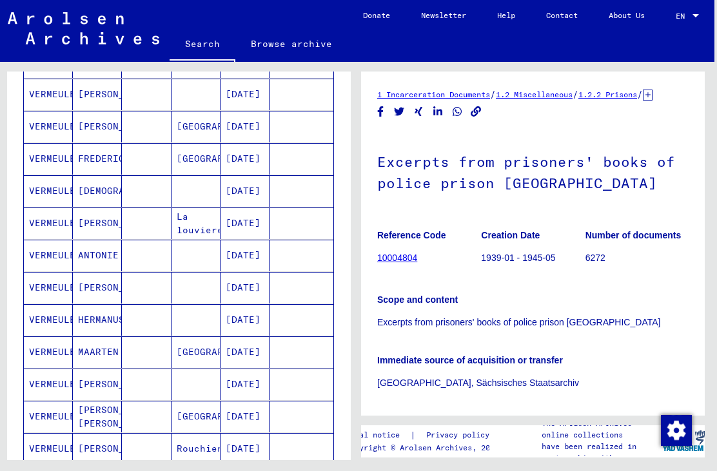
scroll to position [403, 0]
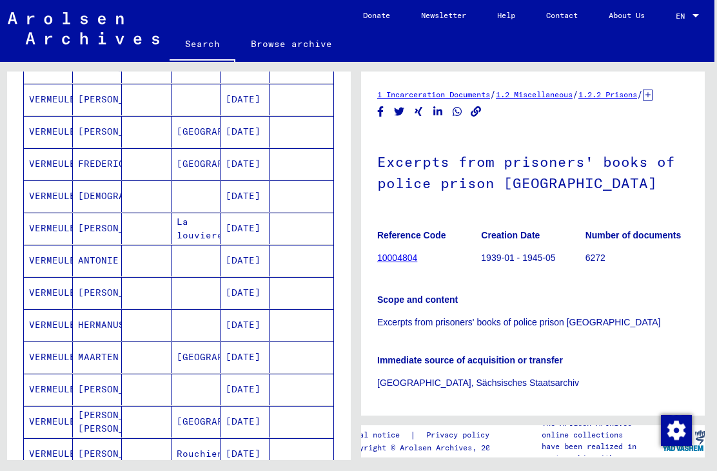
click at [112, 306] on mat-cell "[PERSON_NAME]" at bounding box center [97, 293] width 49 height 32
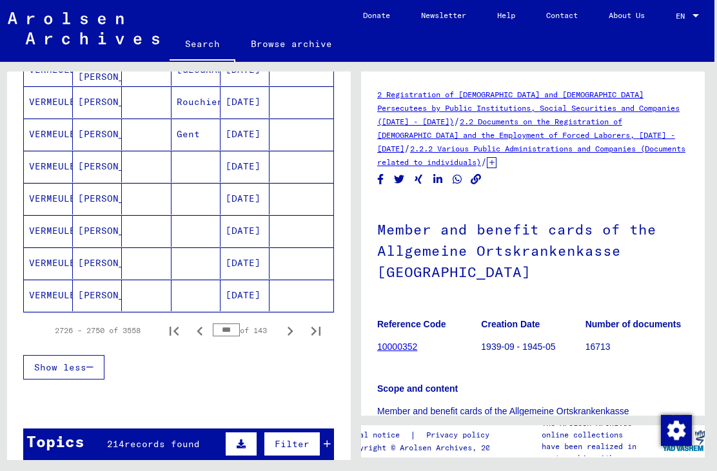
scroll to position [752, 0]
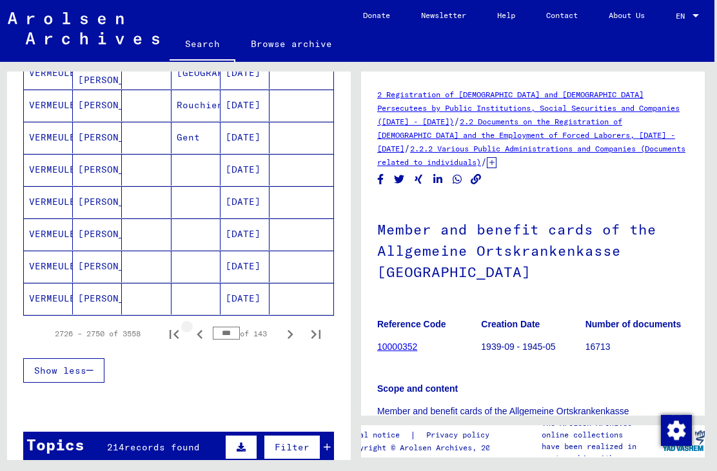
click at [201, 337] on icon "Previous page" at bounding box center [200, 335] width 18 height 18
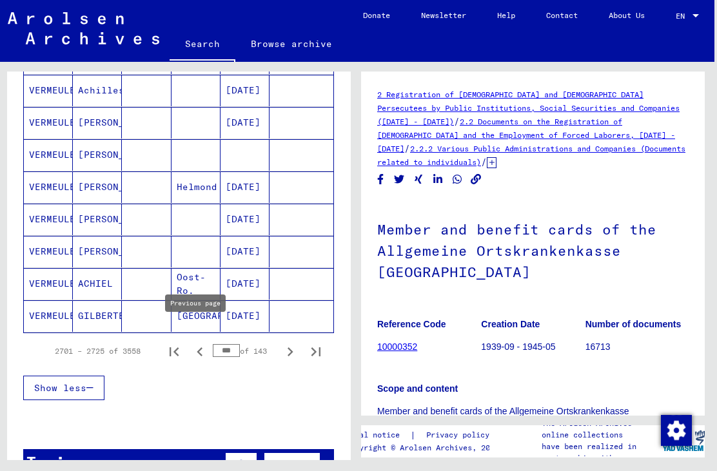
scroll to position [735, 0]
click at [204, 355] on icon "Previous page" at bounding box center [200, 351] width 18 height 18
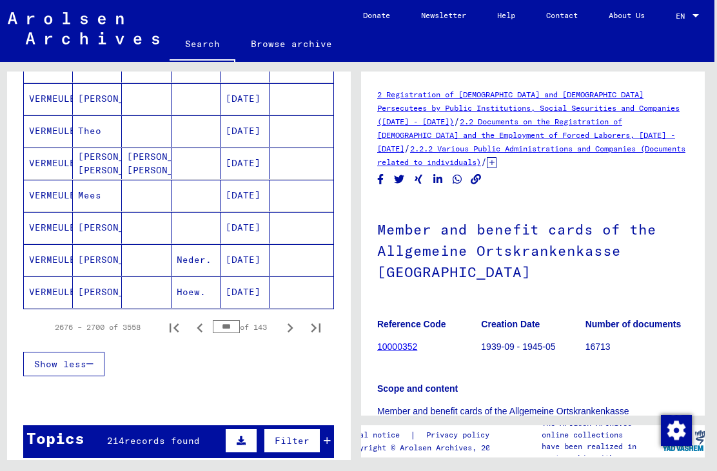
scroll to position [769, 0]
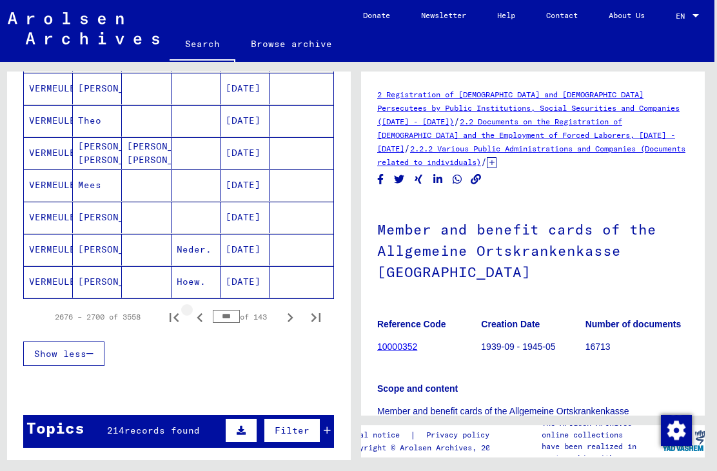
click at [201, 320] on icon "Previous page" at bounding box center [200, 318] width 18 height 18
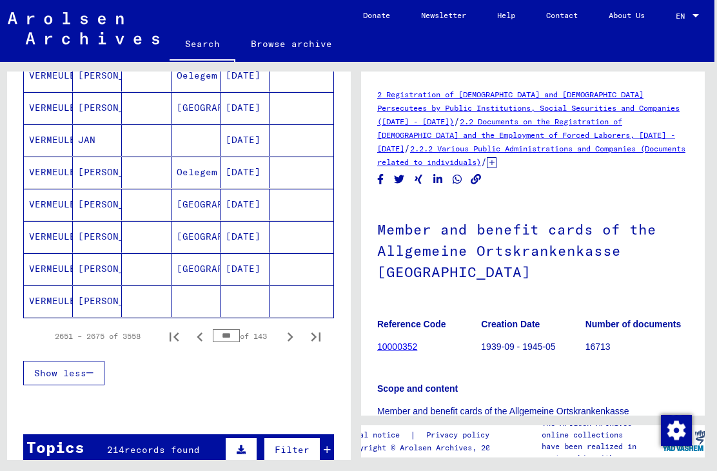
scroll to position [754, 0]
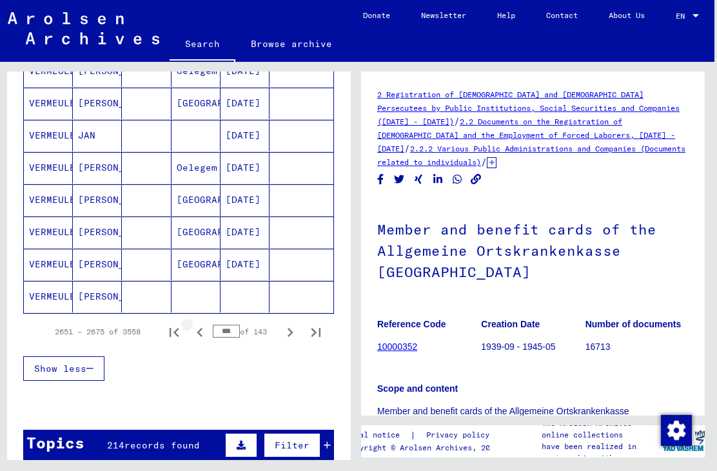
click at [203, 337] on icon "Previous page" at bounding box center [200, 333] width 18 height 18
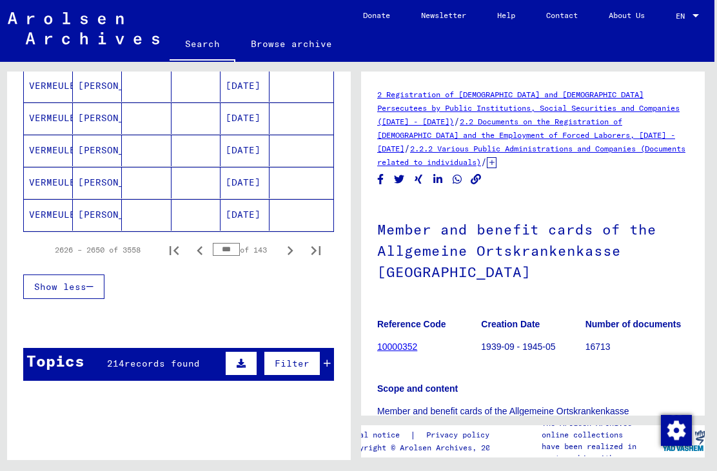
scroll to position [865, 0]
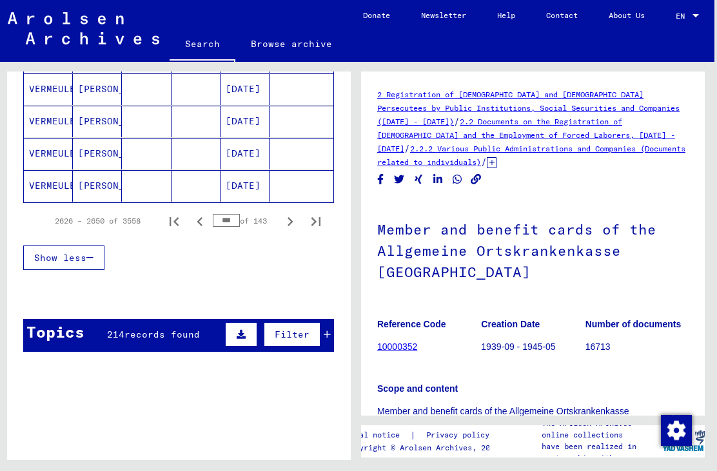
click at [197, 220] on icon "Previous page" at bounding box center [200, 222] width 18 height 18
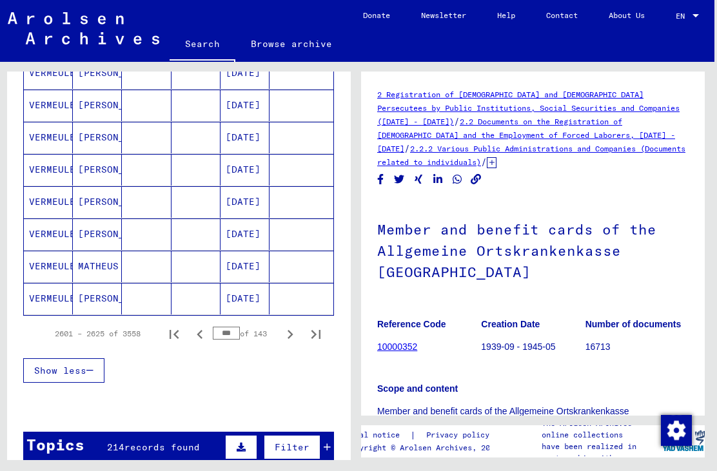
scroll to position [771, 0]
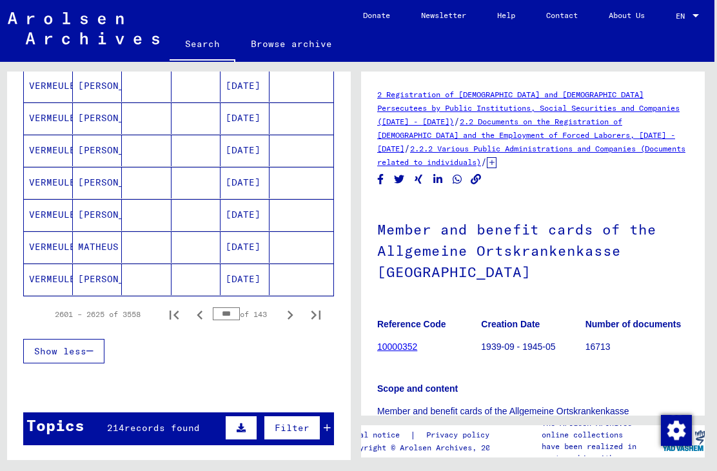
click at [201, 319] on icon "Previous page" at bounding box center [200, 315] width 18 height 18
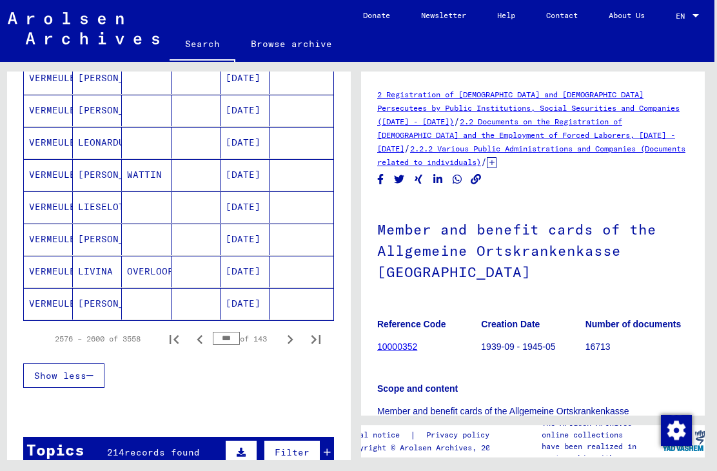
scroll to position [766, 0]
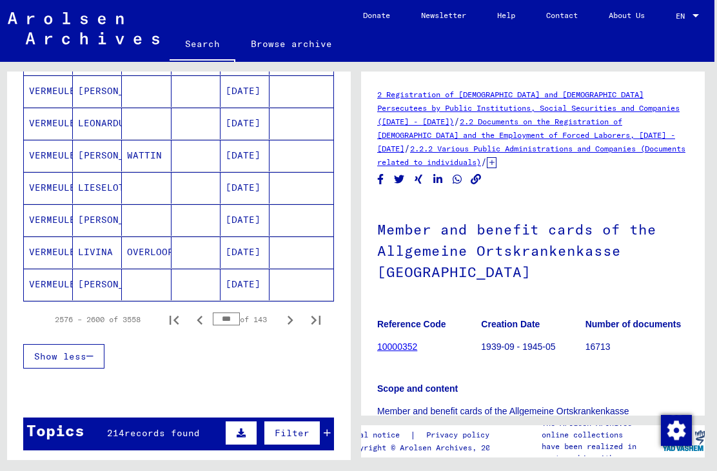
click at [201, 323] on icon "Previous page" at bounding box center [200, 321] width 18 height 18
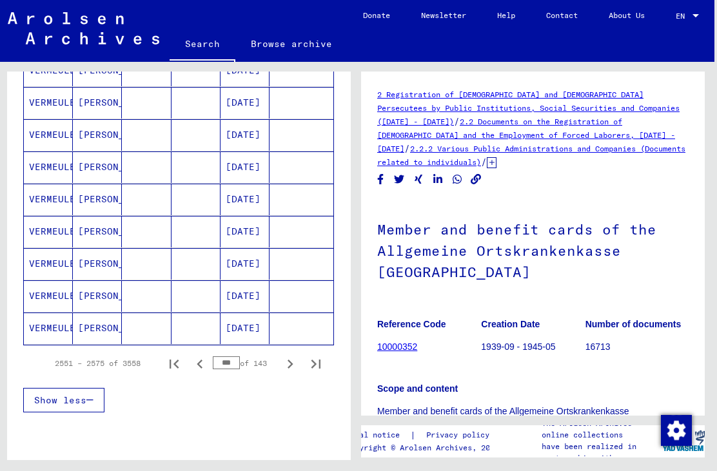
scroll to position [724, 0]
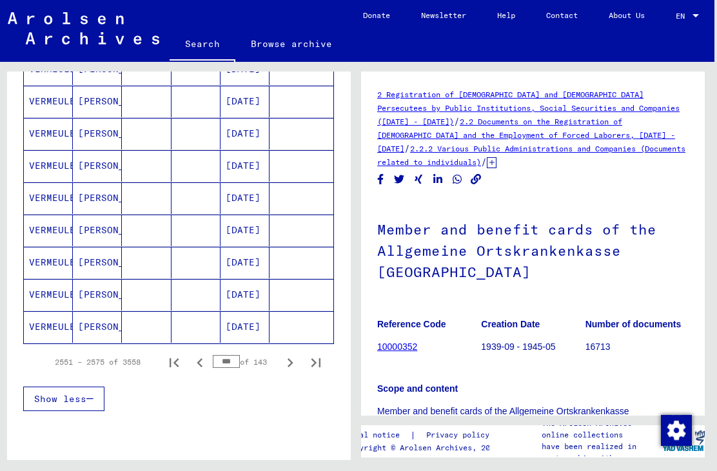
click at [203, 363] on icon "Previous page" at bounding box center [200, 363] width 18 height 18
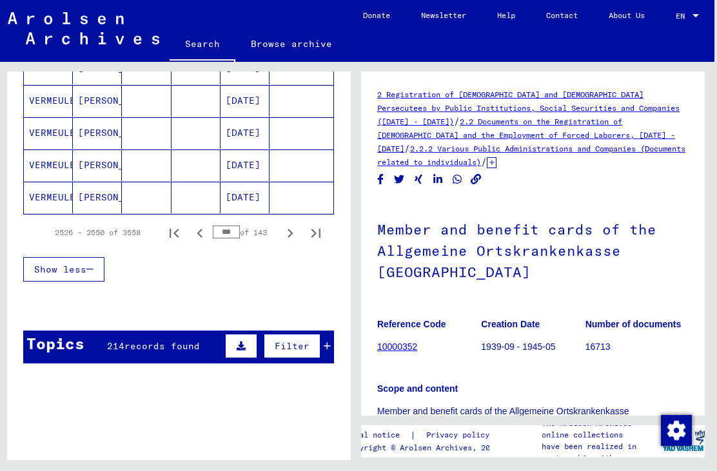
scroll to position [913, 0]
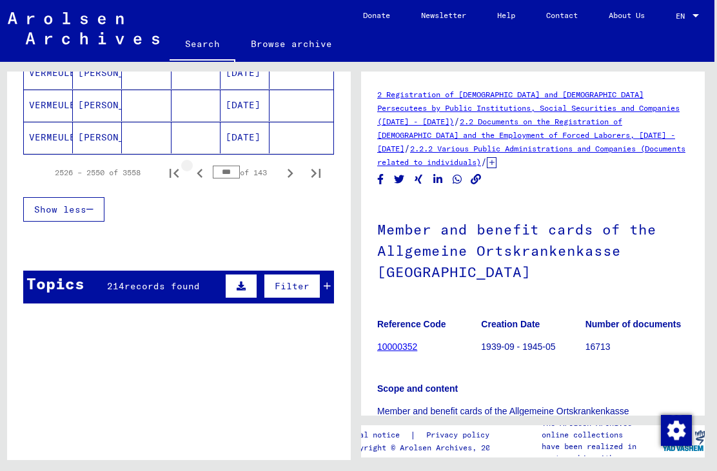
click at [199, 177] on icon "Previous page" at bounding box center [200, 173] width 18 height 18
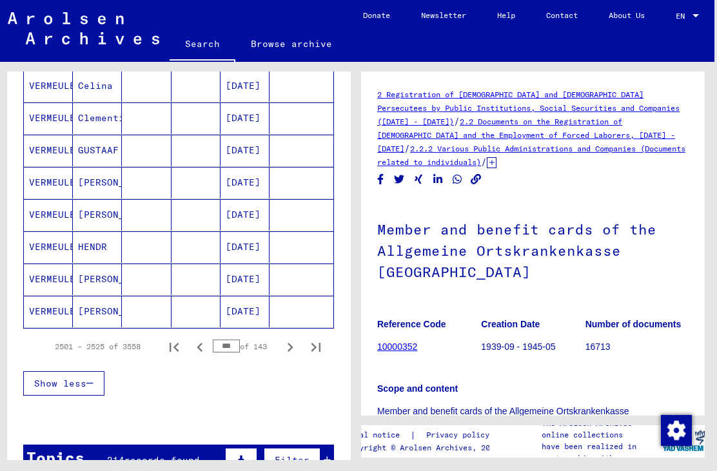
scroll to position [748, 0]
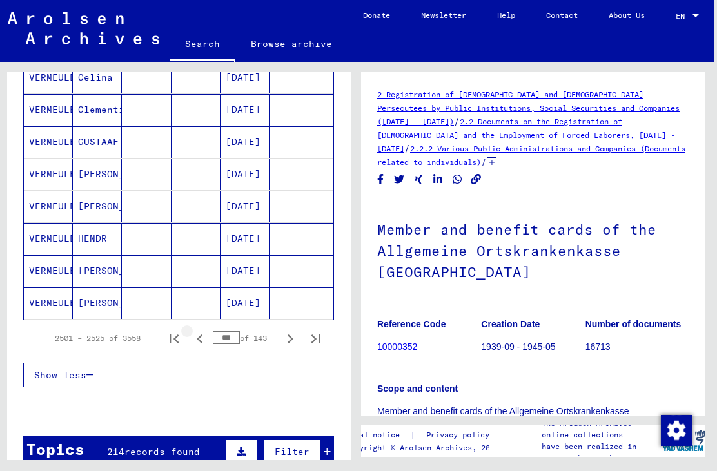
click at [201, 340] on icon "Previous page" at bounding box center [200, 339] width 18 height 18
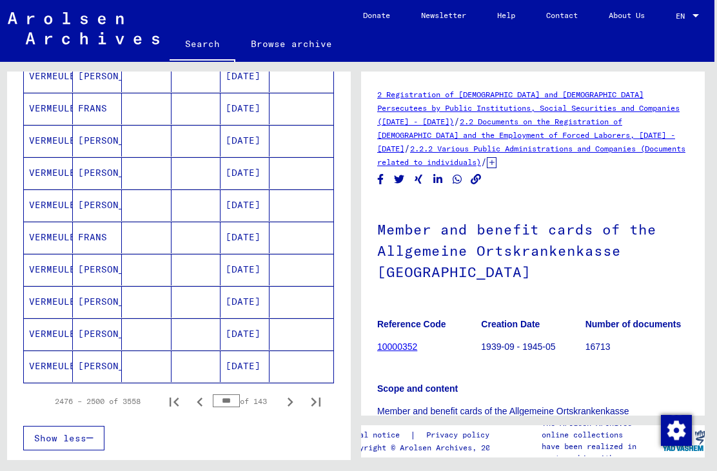
scroll to position [695, 0]
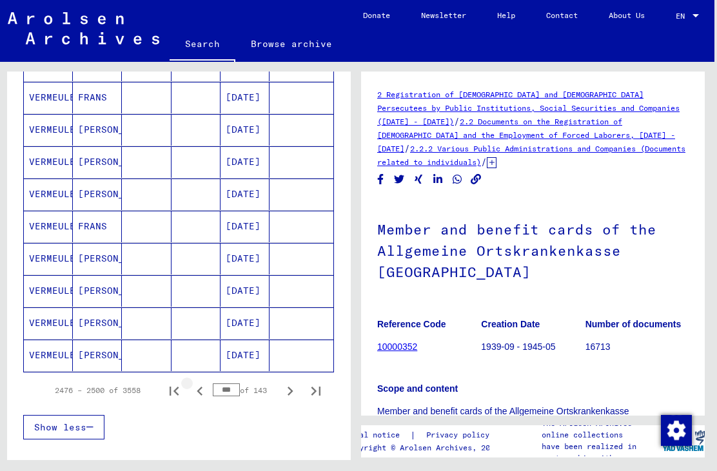
click at [203, 394] on icon "Previous page" at bounding box center [200, 391] width 18 height 18
type input "**"
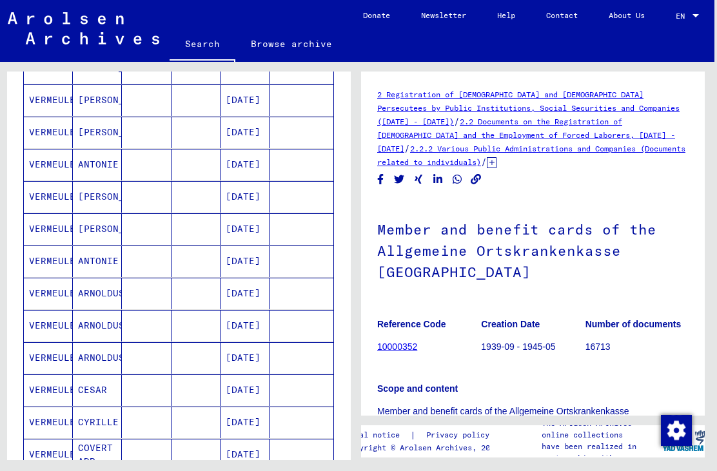
scroll to position [494, 0]
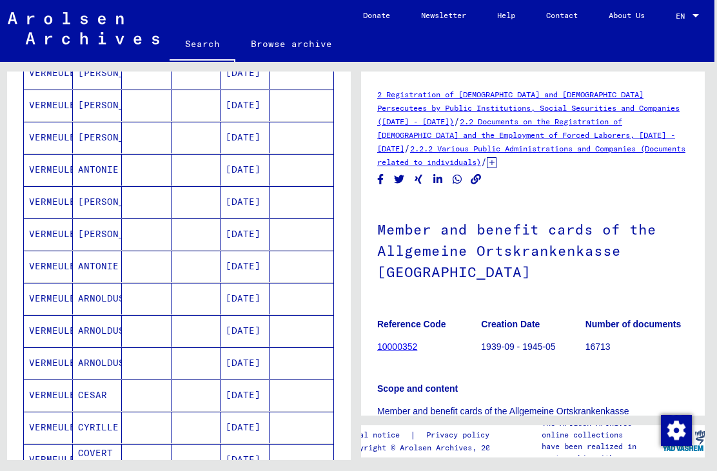
click at [110, 241] on mat-cell "[PERSON_NAME]" at bounding box center [97, 235] width 49 height 32
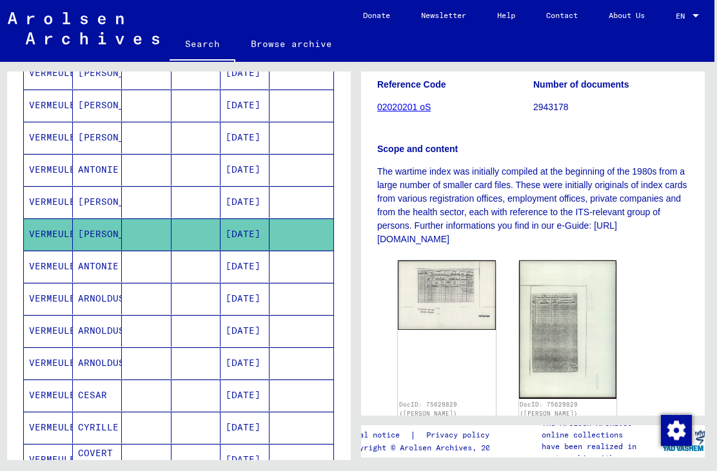
scroll to position [238, 0]
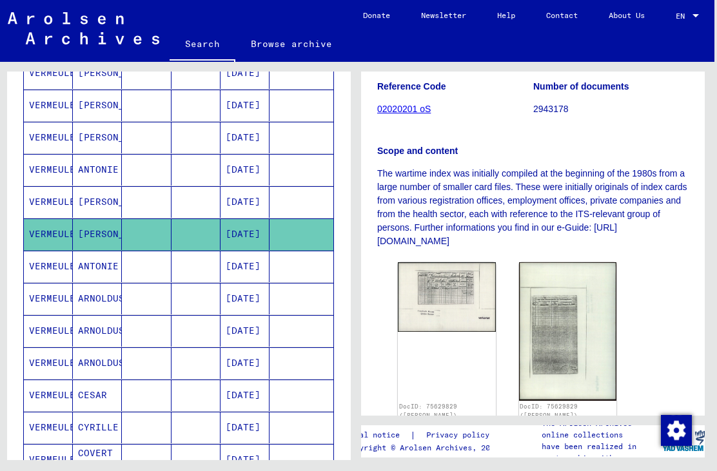
click at [437, 292] on img at bounding box center [447, 297] width 98 height 70
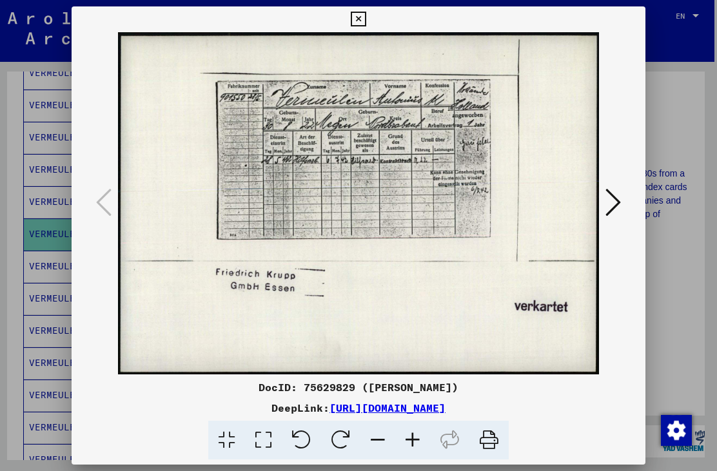
click at [370, 23] on button at bounding box center [358, 19] width 23 height 26
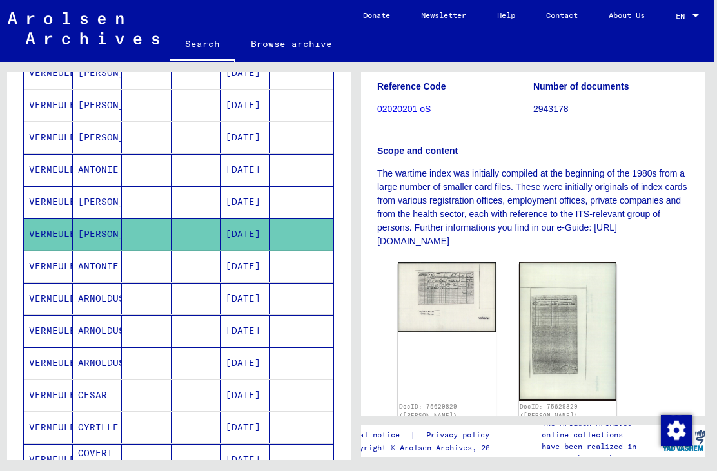
click at [561, 319] on img at bounding box center [568, 331] width 98 height 139
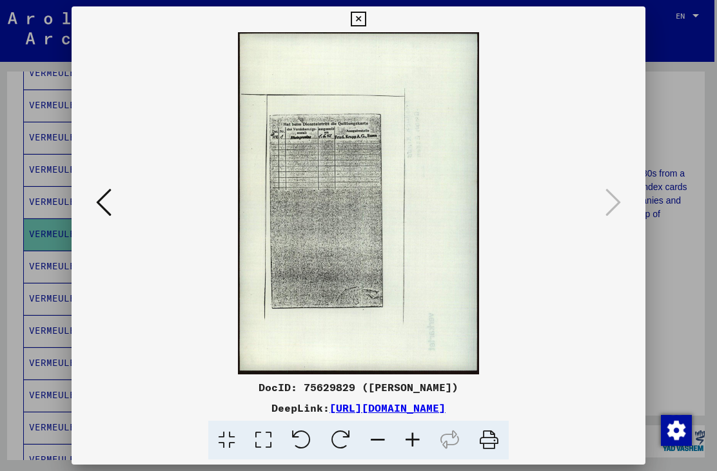
click at [370, 15] on button at bounding box center [358, 19] width 23 height 26
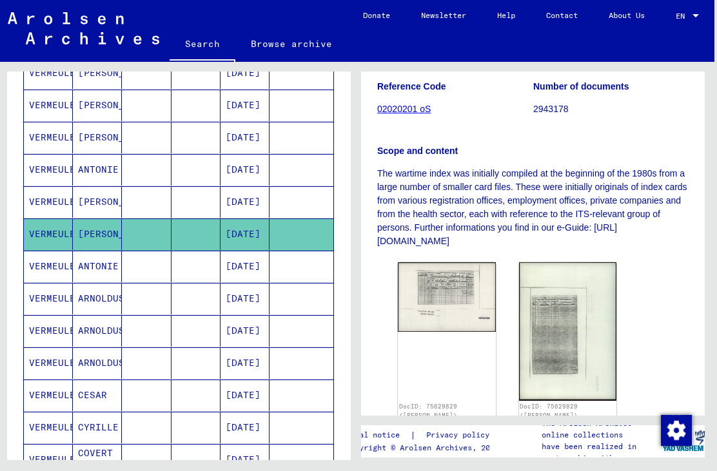
click at [114, 203] on mat-cell "[PERSON_NAME]" at bounding box center [97, 202] width 49 height 32
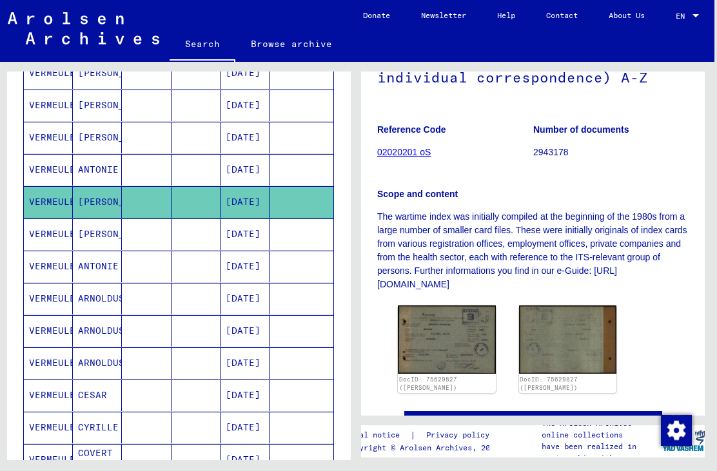
scroll to position [230, 0]
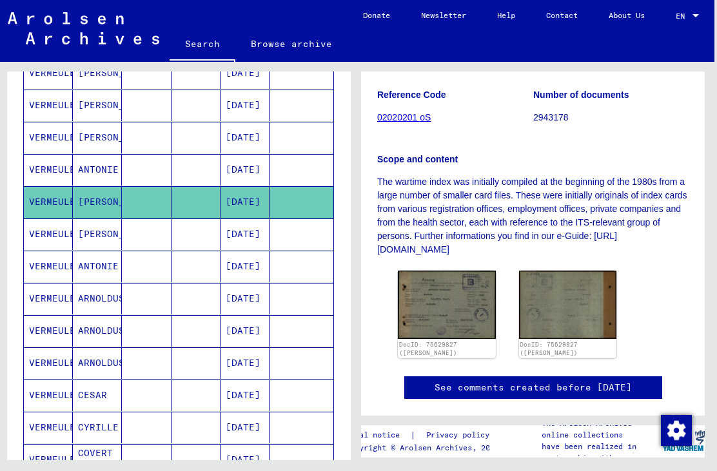
click at [437, 301] on img at bounding box center [447, 305] width 98 height 68
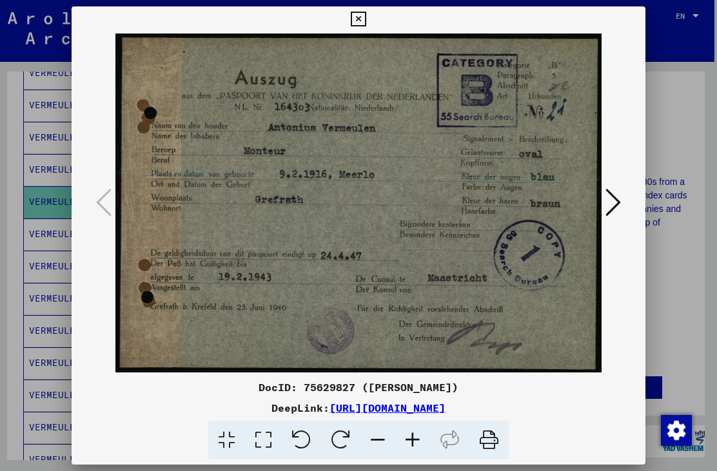
click at [366, 21] on icon at bounding box center [358, 19] width 15 height 15
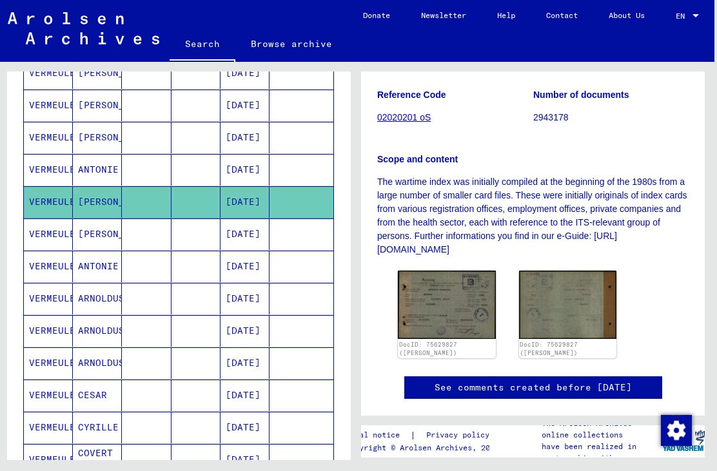
click at [184, 108] on mat-cell at bounding box center [196, 106] width 49 height 32
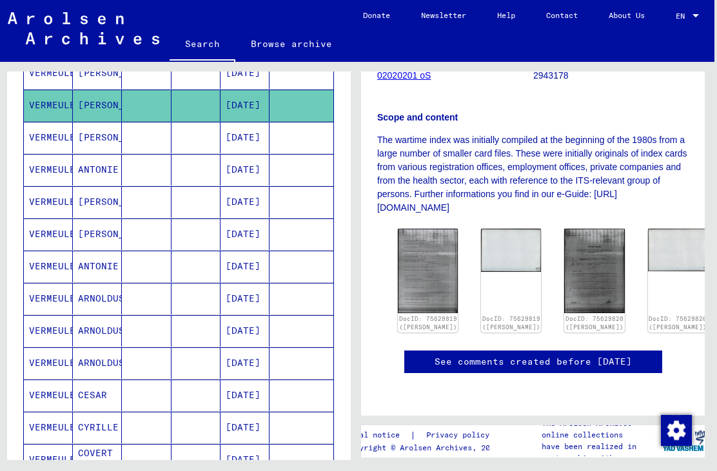
scroll to position [339, 0]
click at [412, 229] on img at bounding box center [428, 271] width 60 height 84
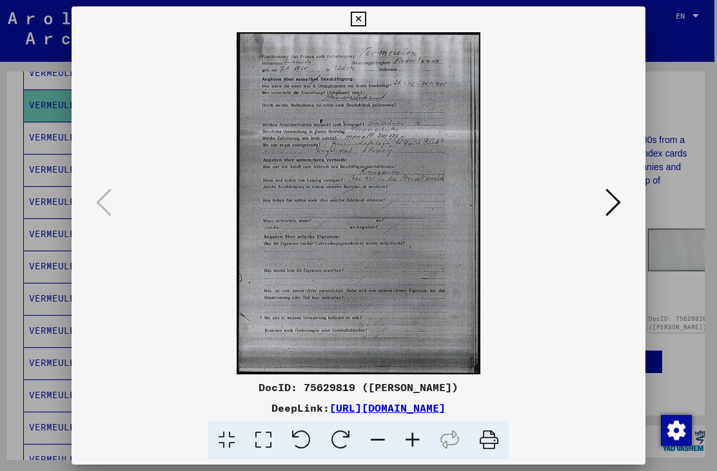
click at [366, 18] on icon at bounding box center [358, 19] width 15 height 15
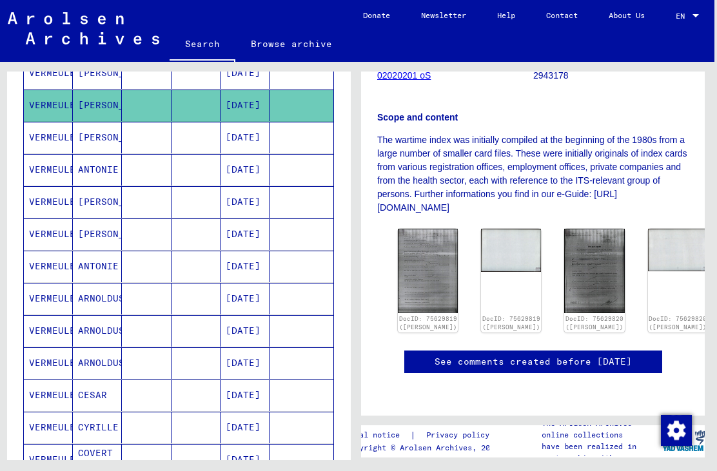
click at [564, 229] on img at bounding box center [594, 271] width 60 height 84
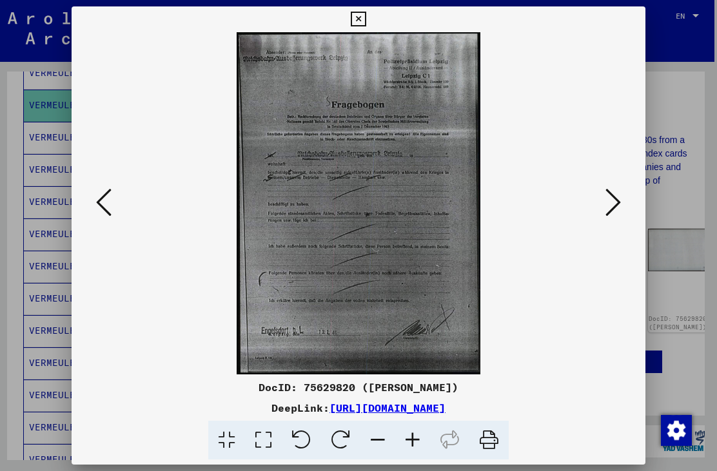
click at [370, 23] on button at bounding box center [358, 19] width 23 height 26
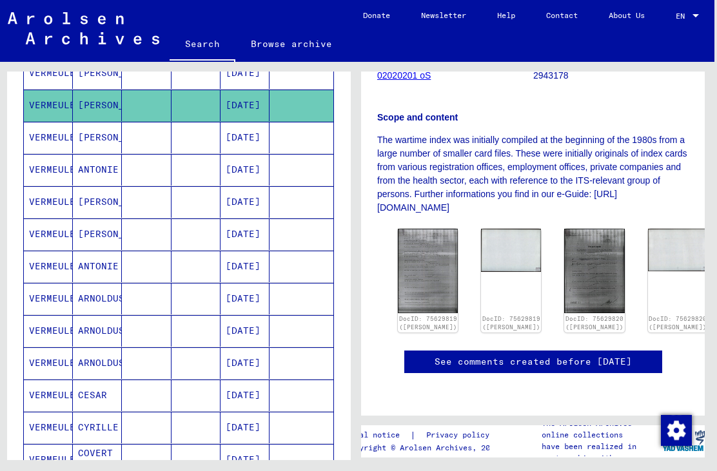
click at [648, 229] on img at bounding box center [678, 250] width 60 height 43
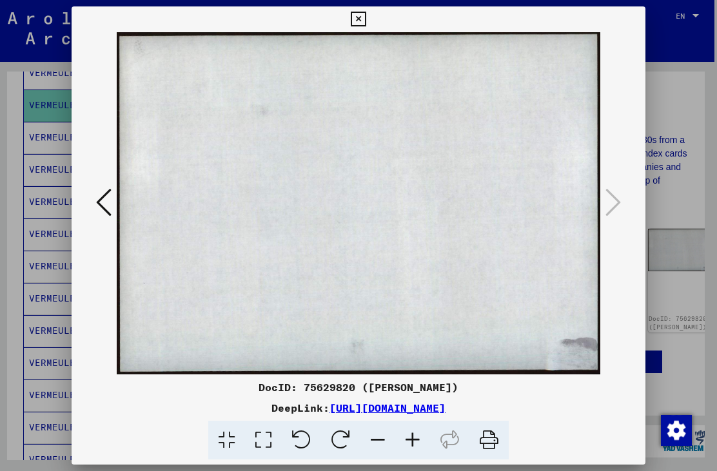
click at [366, 19] on icon at bounding box center [358, 19] width 15 height 15
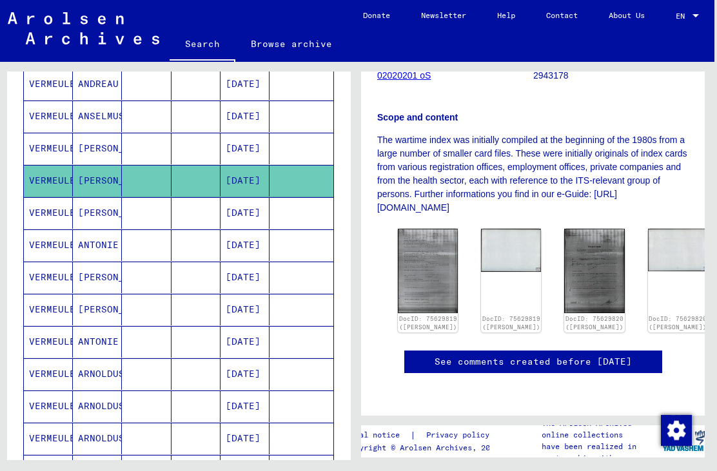
scroll to position [408, 0]
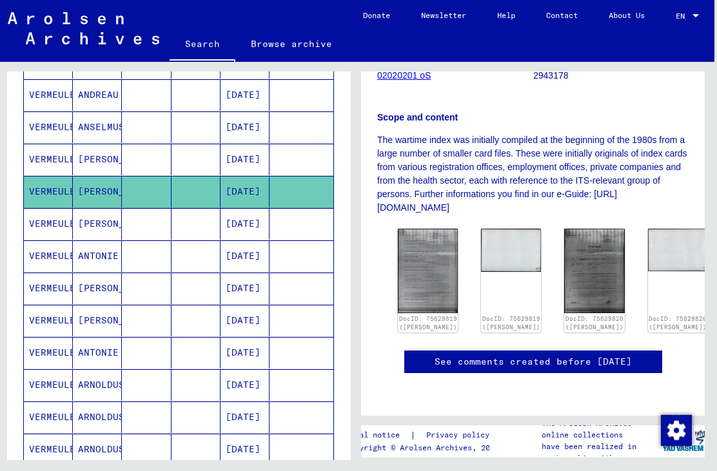
click at [103, 172] on mat-cell "[PERSON_NAME]" at bounding box center [97, 160] width 49 height 32
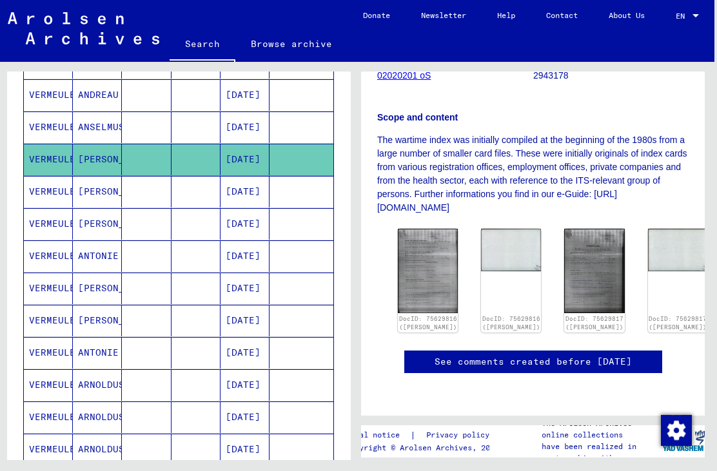
scroll to position [304, 0]
click at [422, 229] on img at bounding box center [428, 271] width 60 height 84
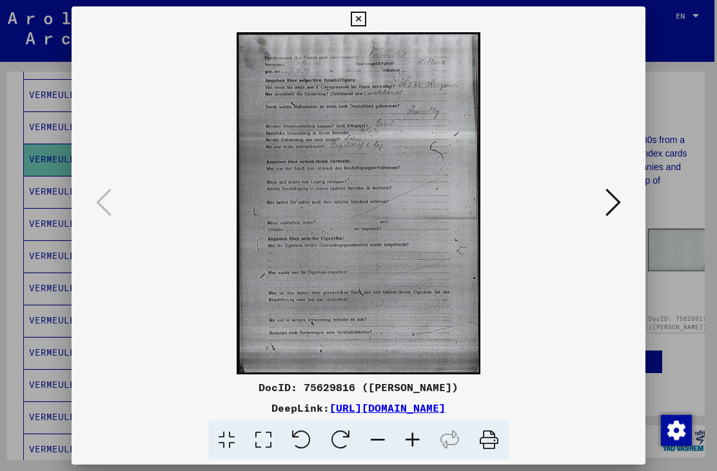
click at [366, 19] on icon at bounding box center [358, 19] width 15 height 15
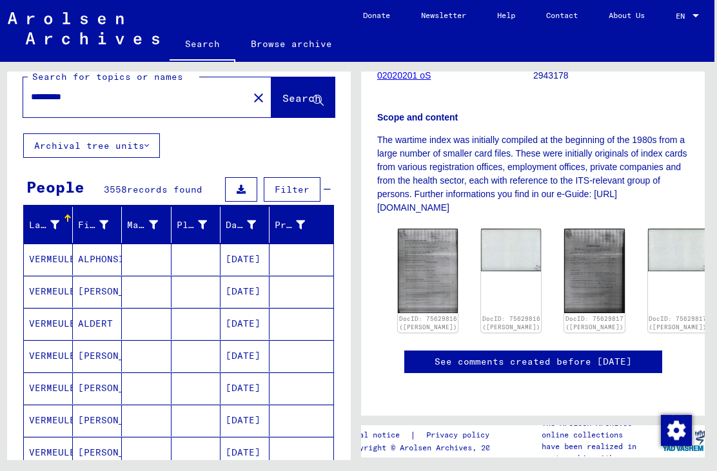
scroll to position [3, 0]
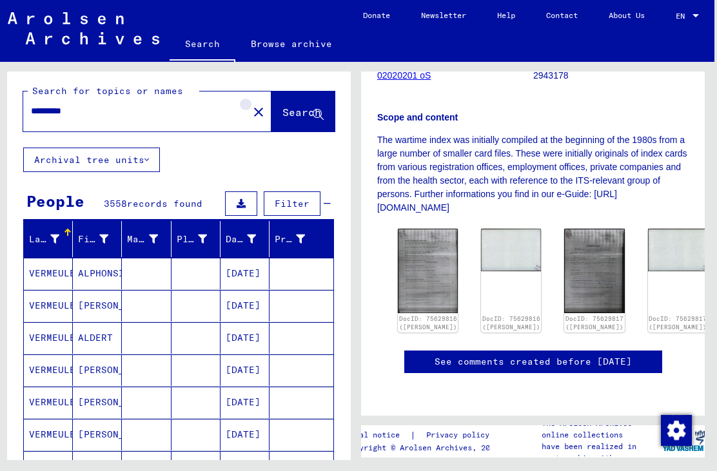
click at [248, 113] on button "close" at bounding box center [259, 112] width 26 height 26
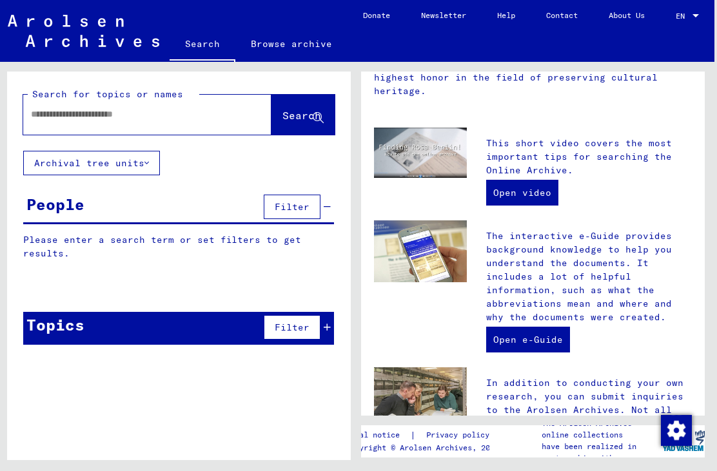
click at [148, 109] on input "text" at bounding box center [132, 115] width 202 height 14
type input "*"
click at [284, 121] on span "Search" at bounding box center [301, 115] width 39 height 13
click at [290, 117] on span "Search" at bounding box center [301, 115] width 39 height 13
click at [282, 114] on span "Search" at bounding box center [301, 115] width 39 height 13
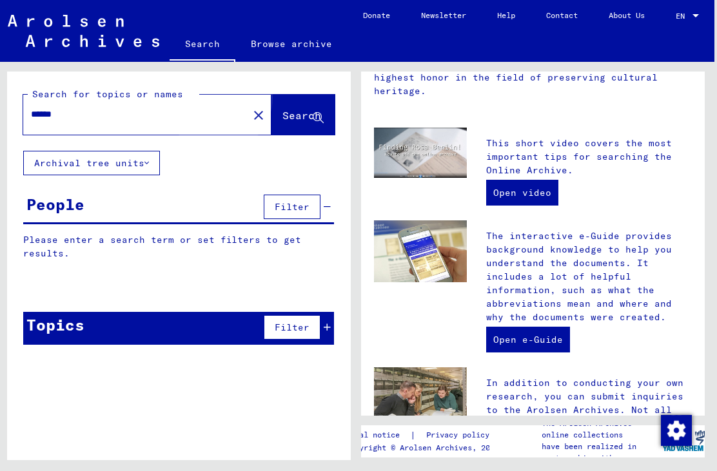
click at [282, 118] on span "Search" at bounding box center [301, 115] width 39 height 13
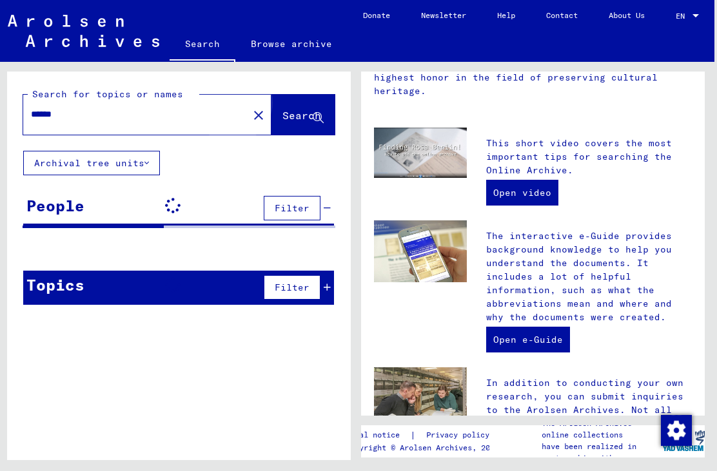
click at [282, 119] on span "Search" at bounding box center [301, 115] width 39 height 13
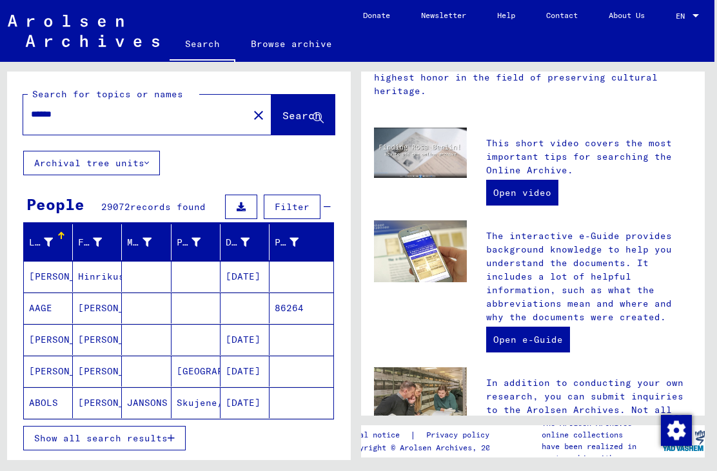
click at [127, 113] on input "******" at bounding box center [132, 115] width 202 height 14
type input "**********"
click at [294, 119] on span "Search" at bounding box center [301, 115] width 39 height 13
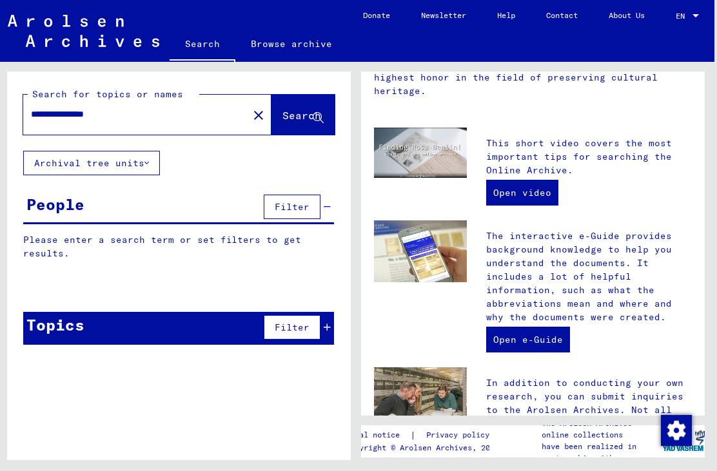
click at [282, 123] on span "Search" at bounding box center [302, 117] width 41 height 14
